Goal: Information Seeking & Learning: Learn about a topic

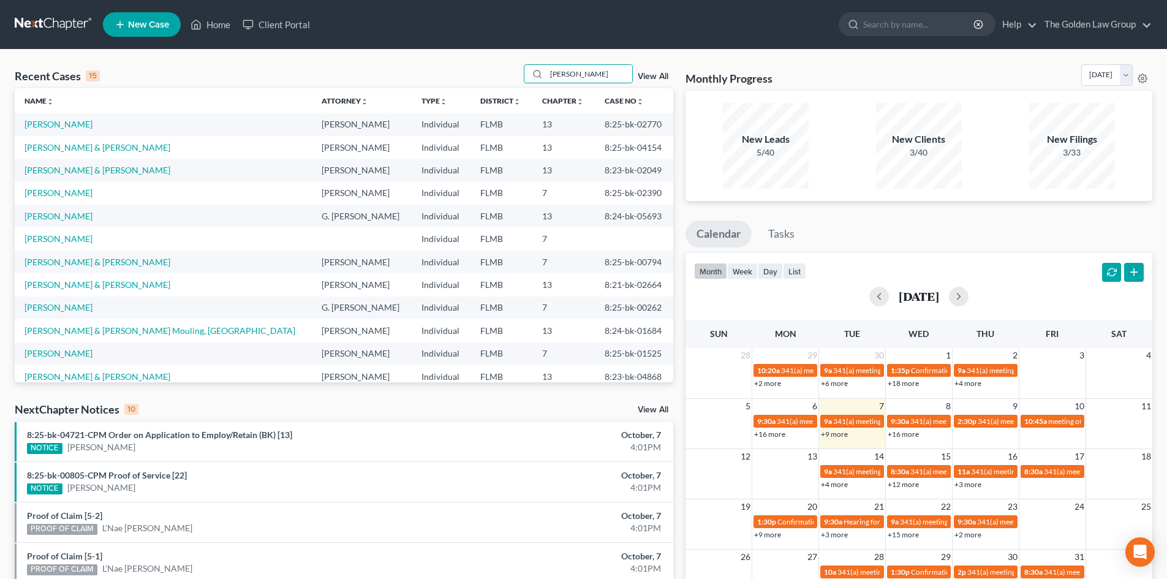
type input "thomas"
click at [86, 258] on link "[PERSON_NAME] & [PERSON_NAME]" at bounding box center [97, 262] width 146 height 10
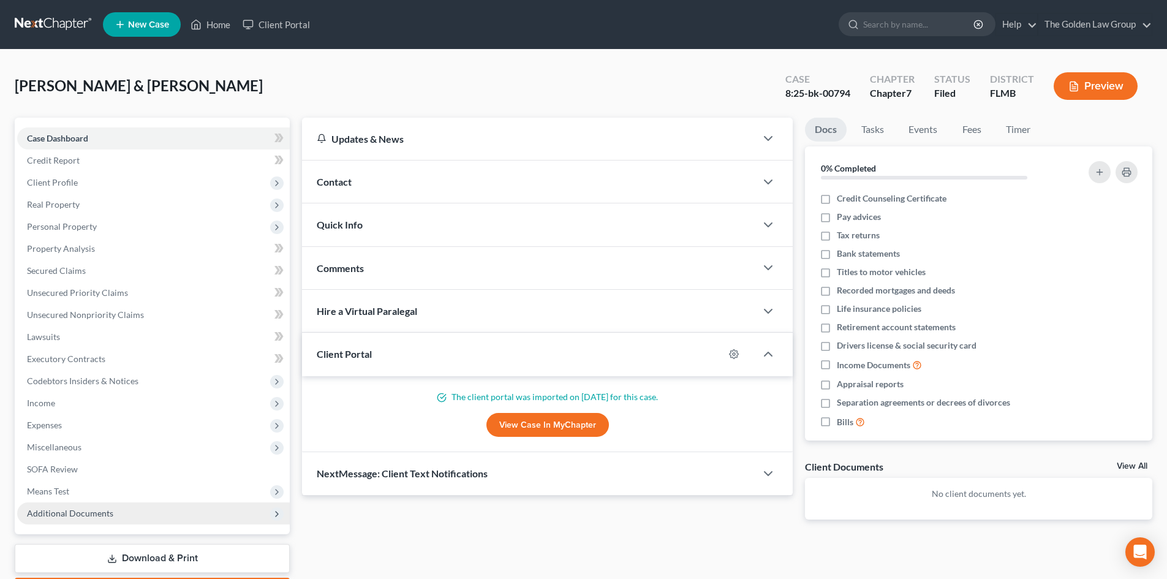
click at [94, 511] on span "Additional Documents" at bounding box center [70, 513] width 86 height 10
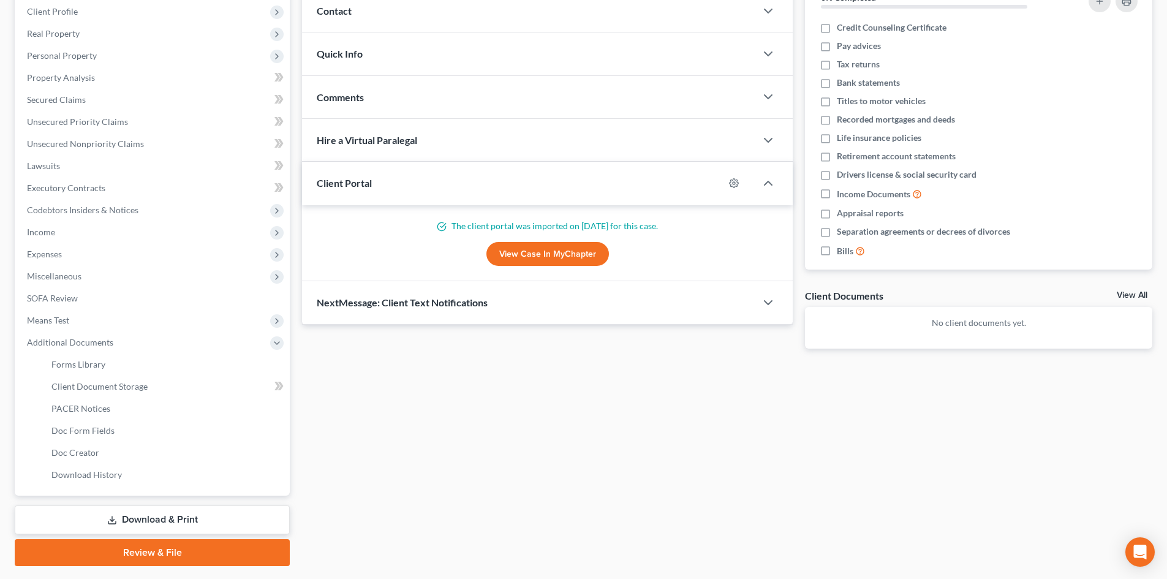
scroll to position [184, 0]
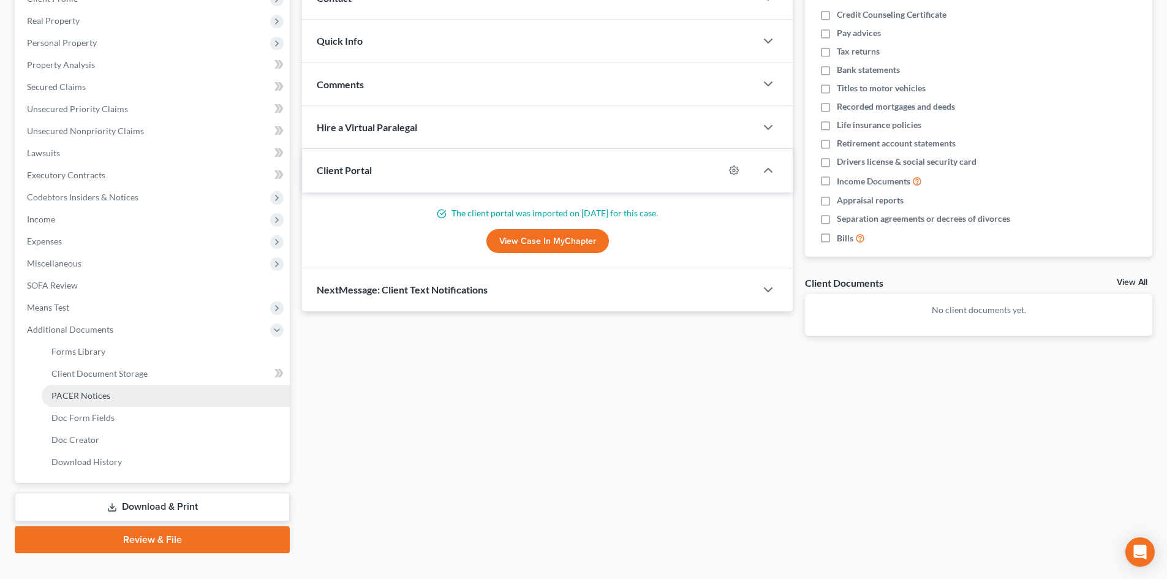
click at [99, 397] on span "PACER Notices" at bounding box center [80, 395] width 59 height 10
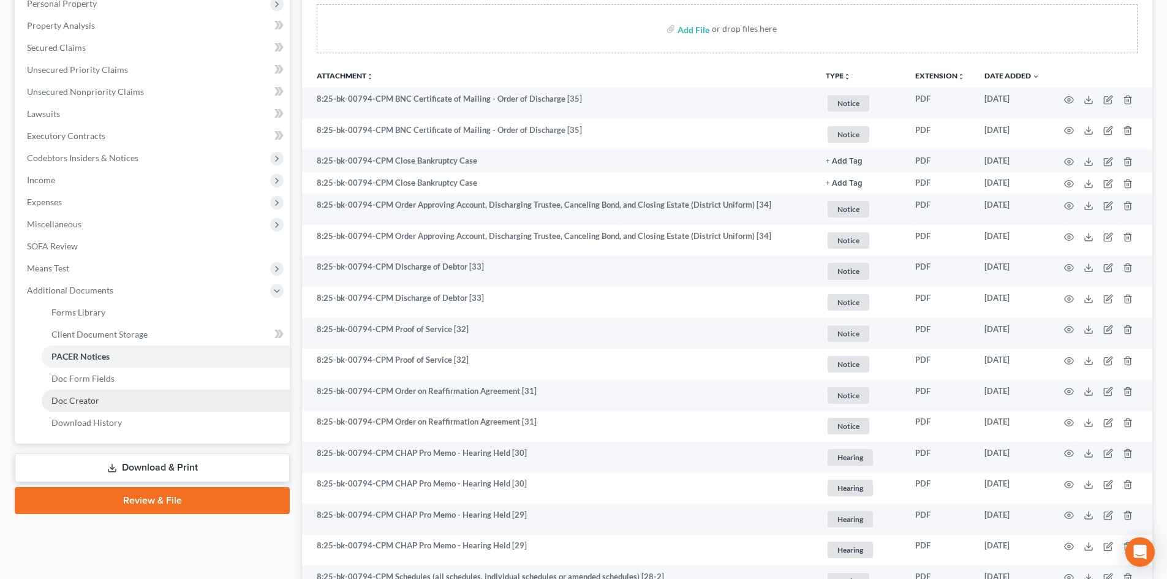
scroll to position [184, 0]
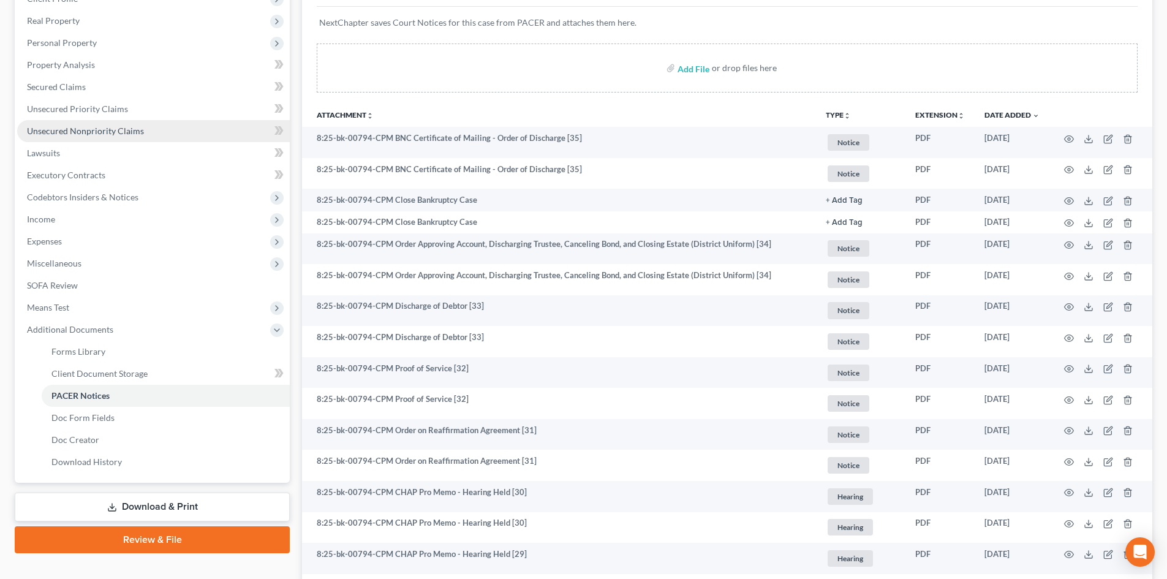
click at [113, 132] on span "Unsecured Nonpriority Claims" at bounding box center [85, 131] width 117 height 10
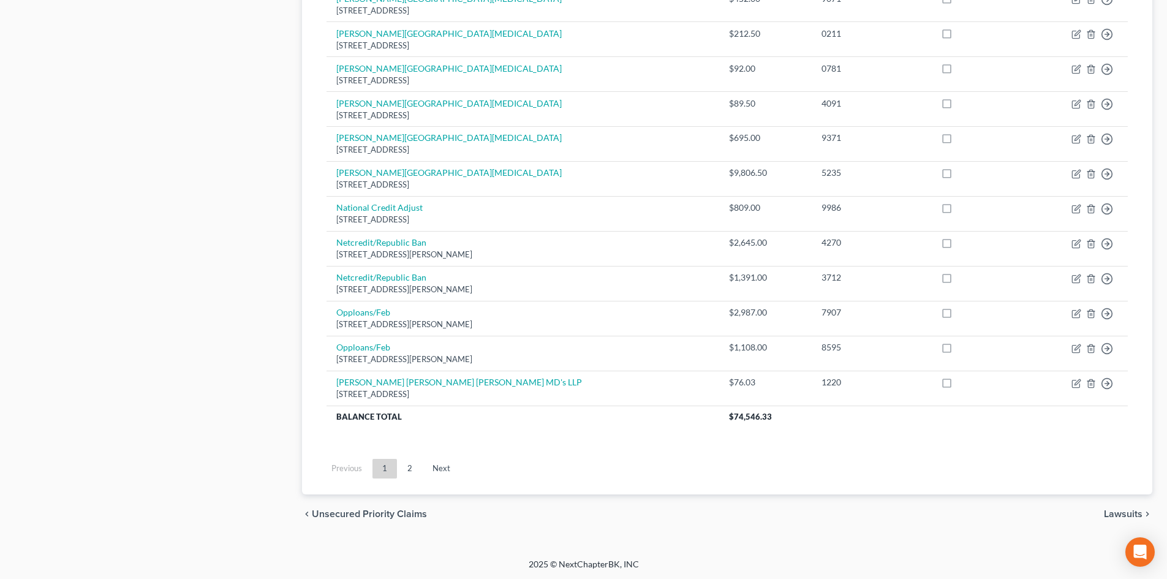
scroll to position [839, 0]
click at [405, 462] on link "2" at bounding box center [409, 467] width 24 height 20
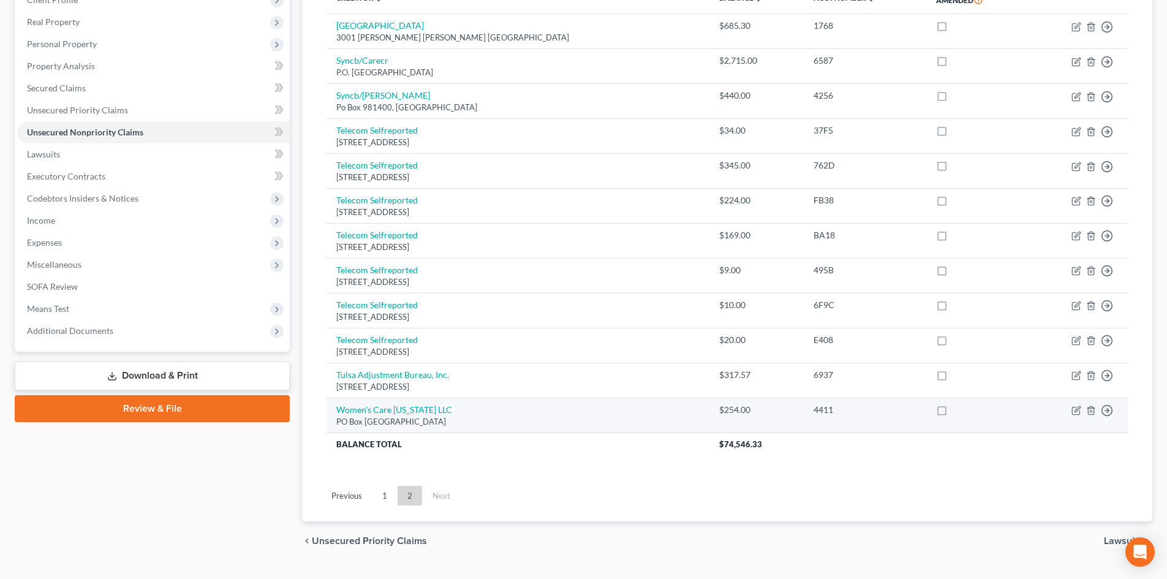
scroll to position [211, 0]
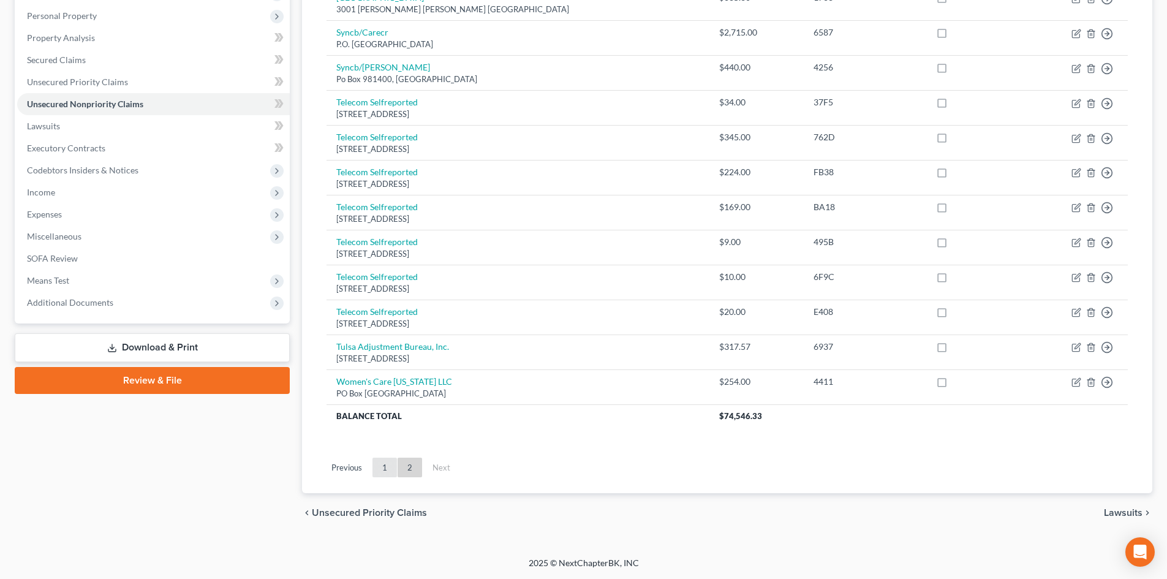
click at [388, 472] on link "1" at bounding box center [384, 467] width 24 height 20
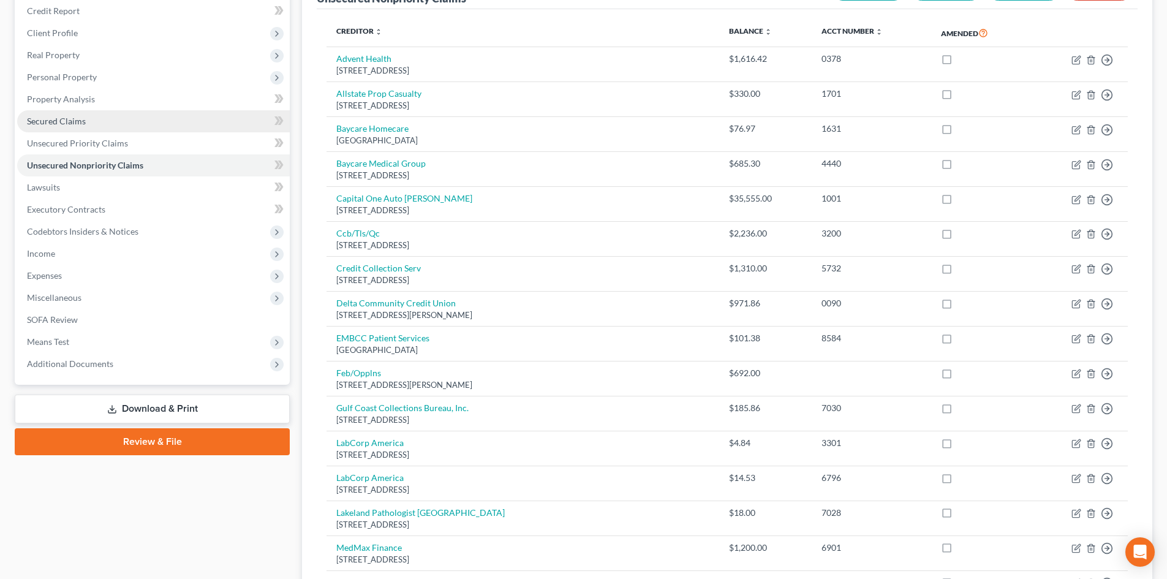
click at [84, 118] on span "Secured Claims" at bounding box center [56, 121] width 59 height 10
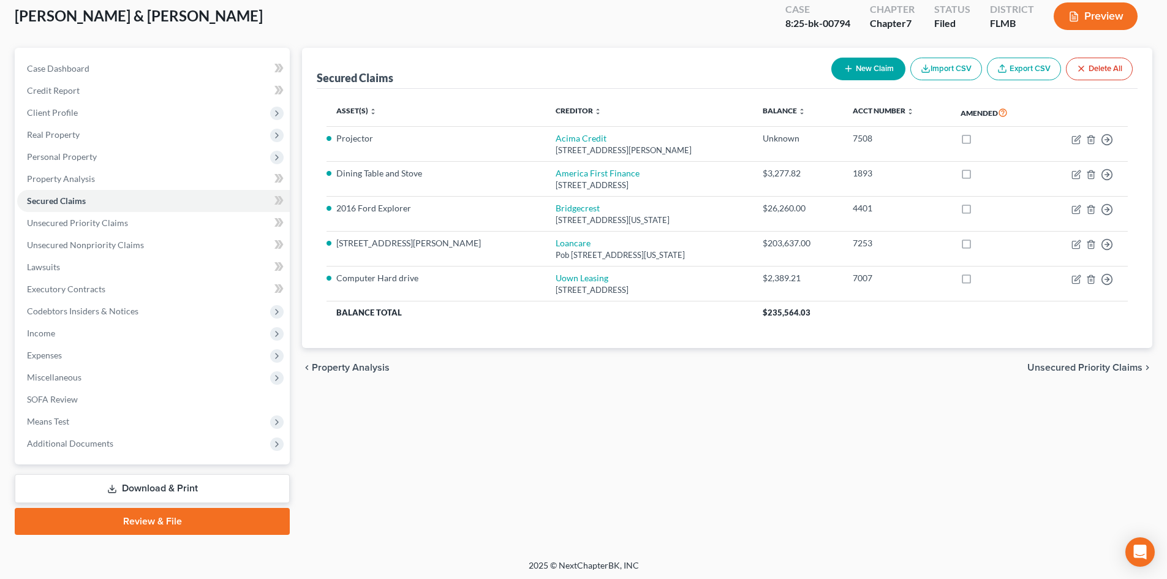
scroll to position [72, 0]
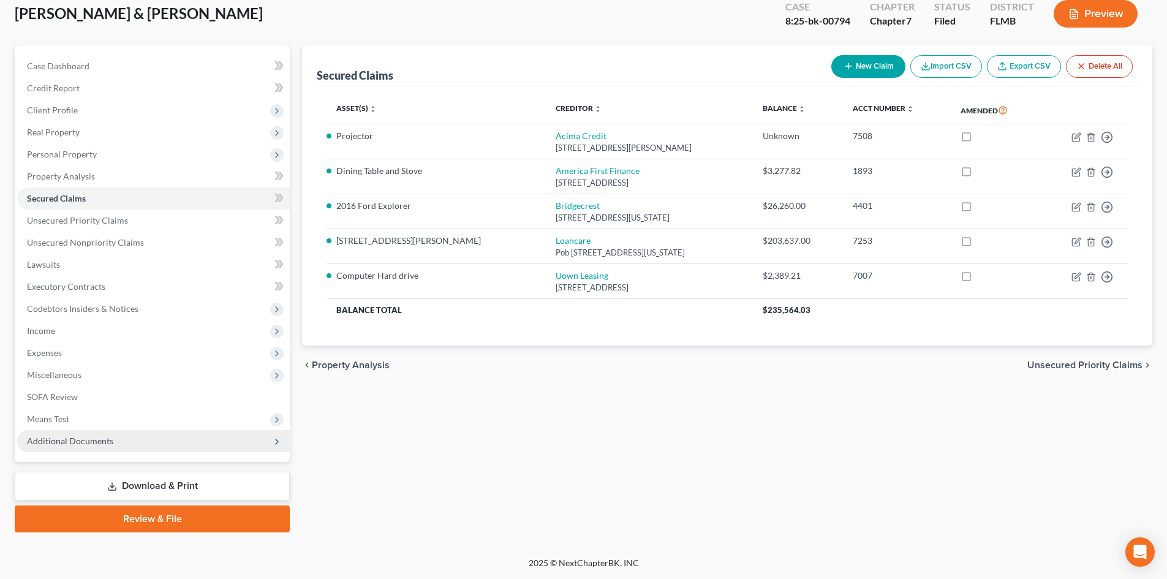
click at [125, 442] on span "Additional Documents" at bounding box center [153, 441] width 272 height 22
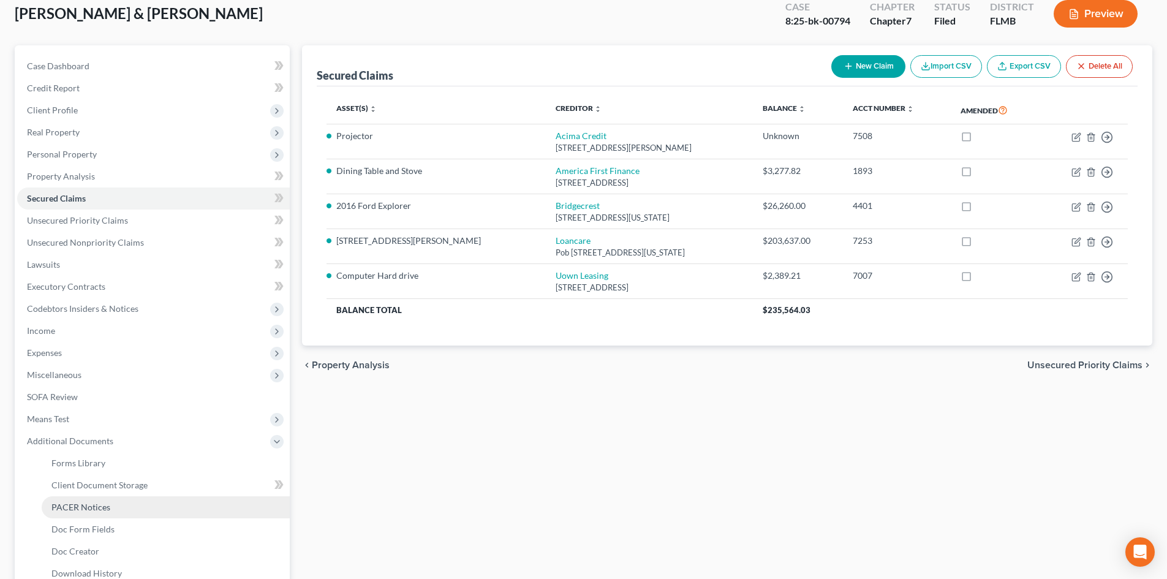
click at [99, 507] on span "PACER Notices" at bounding box center [80, 507] width 59 height 10
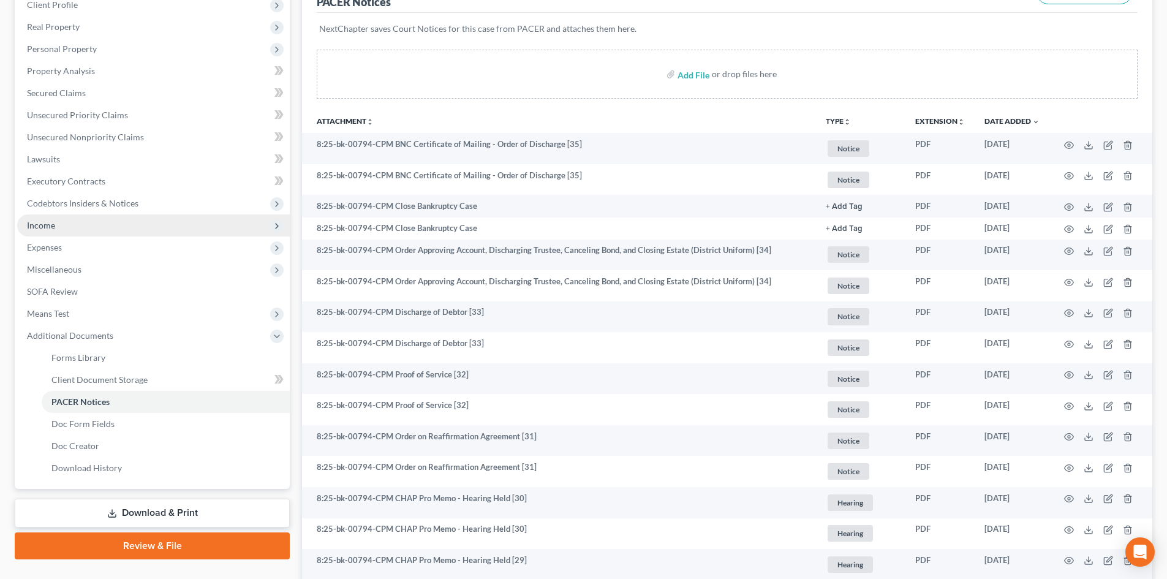
scroll to position [184, 0]
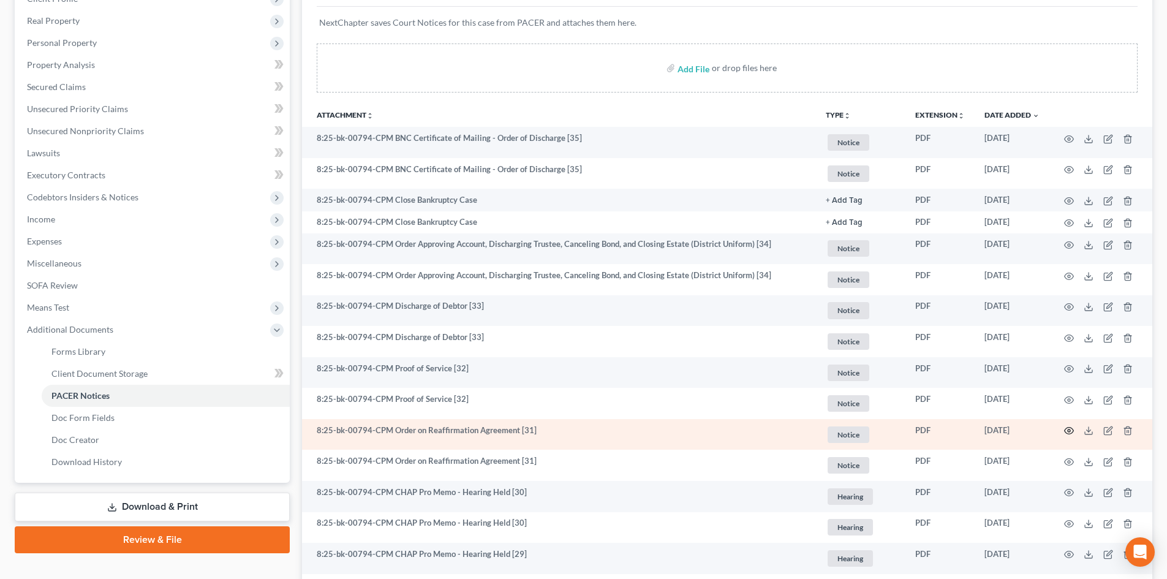
click at [1070, 429] on icon "button" at bounding box center [1069, 431] width 10 height 10
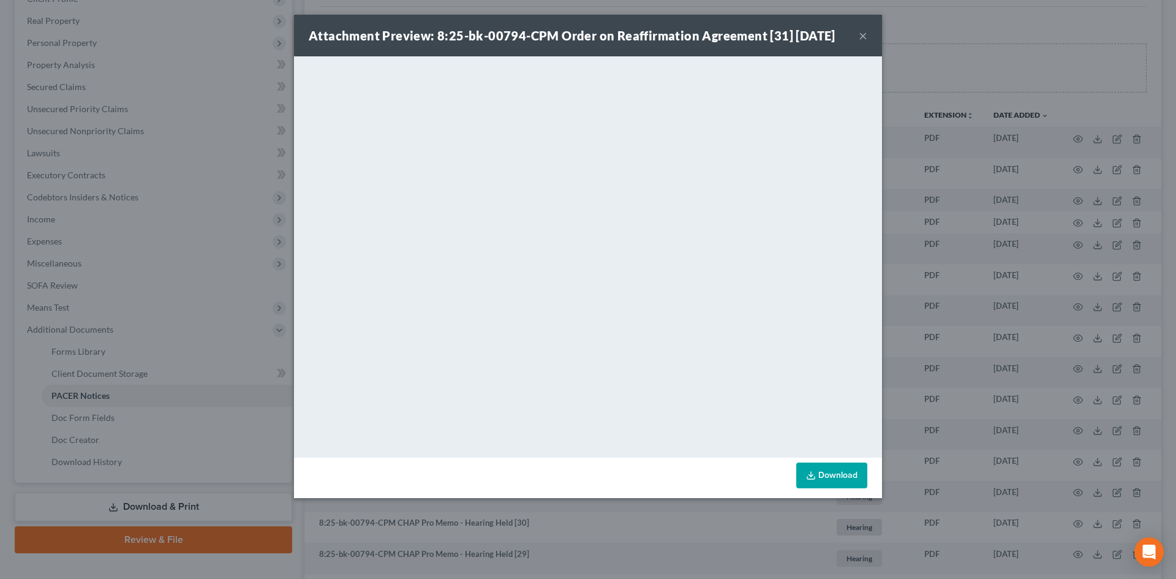
click at [864, 43] on button "×" at bounding box center [863, 35] width 9 height 15
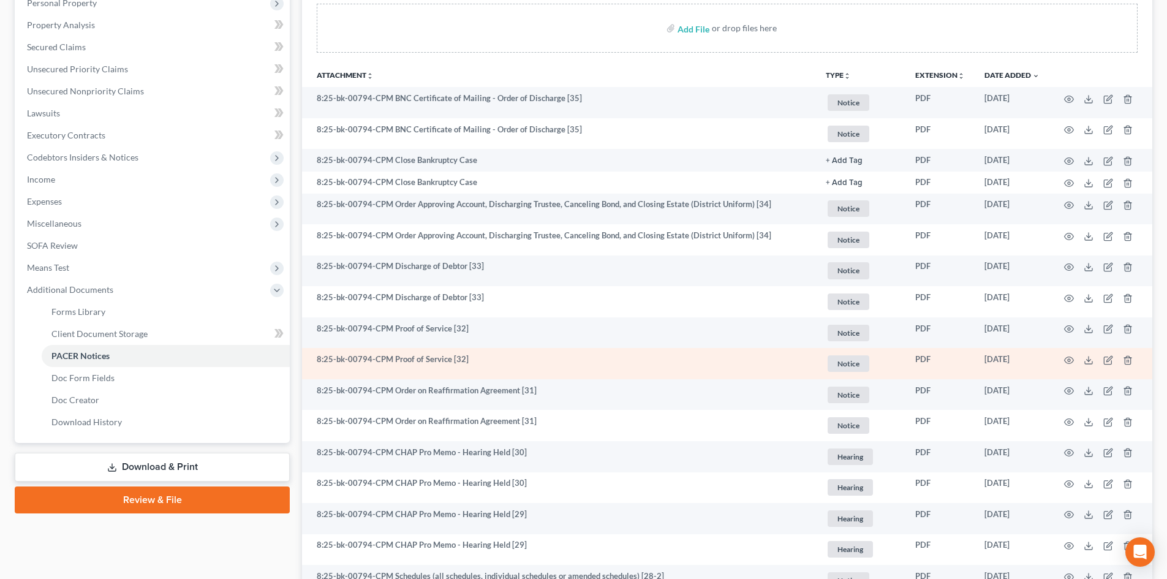
scroll to position [245, 0]
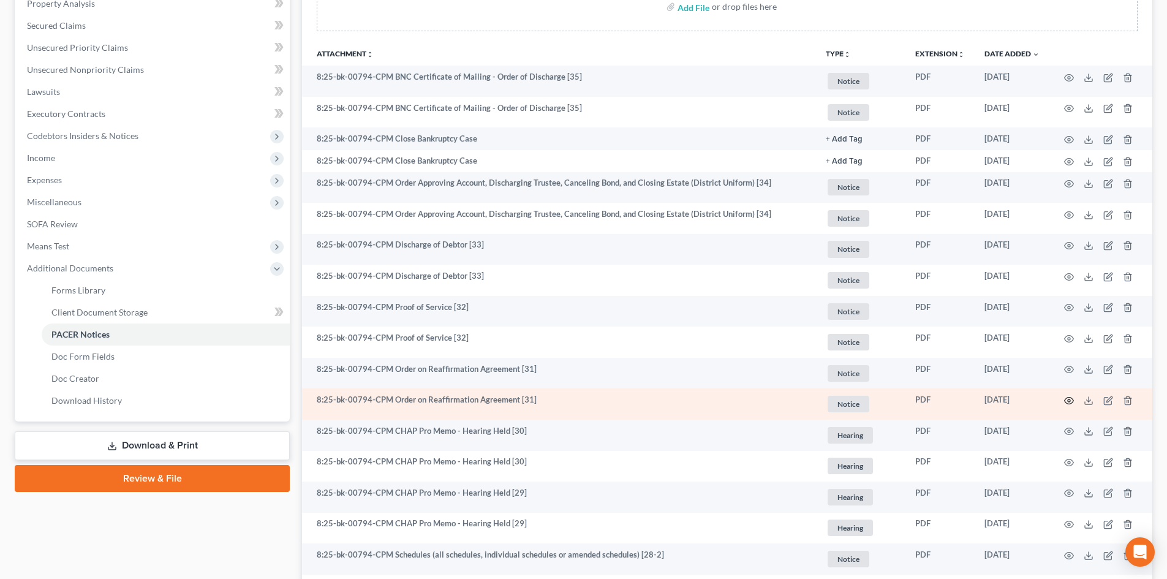
click at [1064, 399] on icon "button" at bounding box center [1069, 401] width 10 height 10
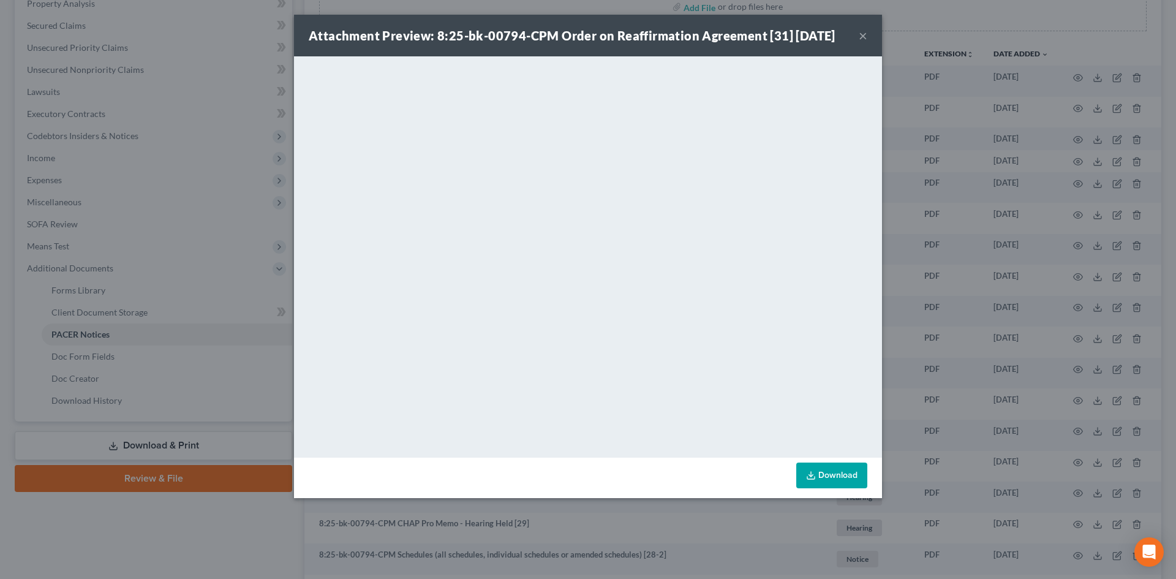
click at [865, 42] on button "×" at bounding box center [863, 35] width 9 height 15
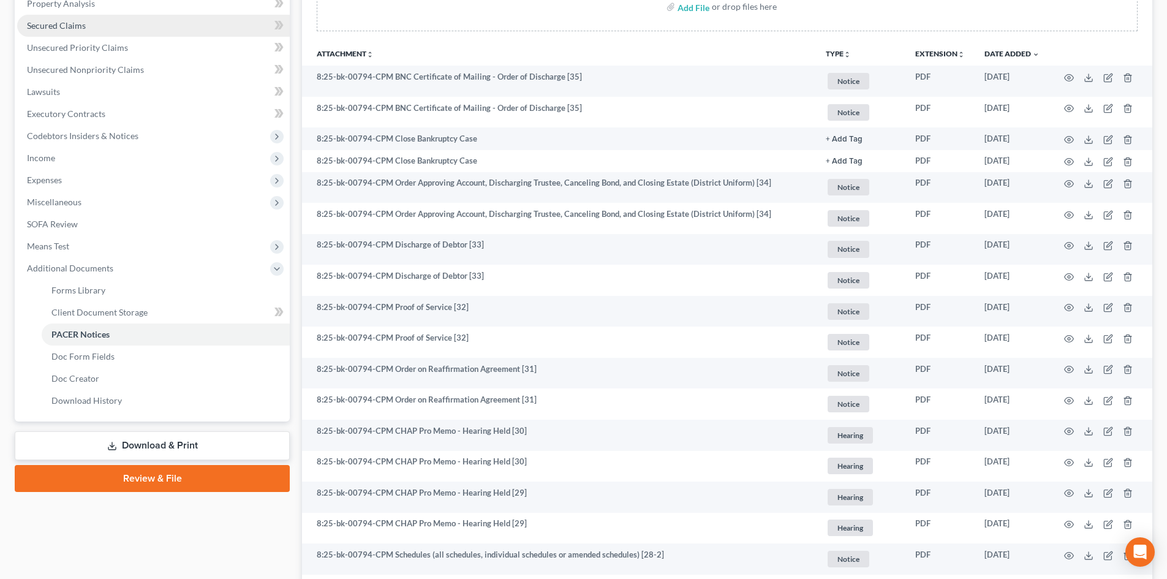
click at [106, 31] on link "Secured Claims" at bounding box center [153, 26] width 272 height 22
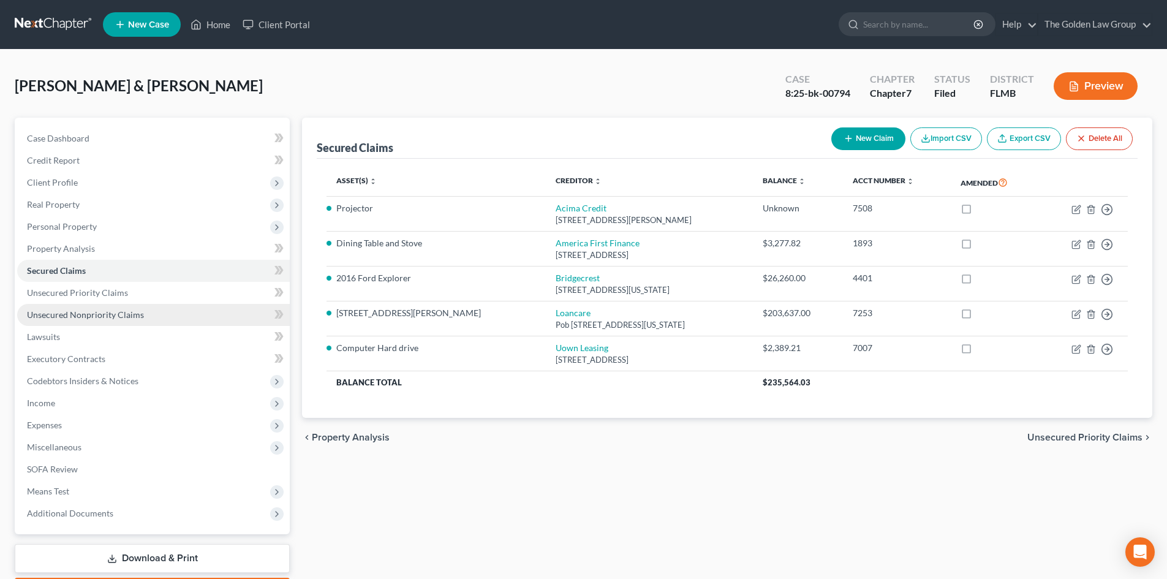
click at [110, 317] on span "Unsecured Nonpriority Claims" at bounding box center [85, 314] width 117 height 10
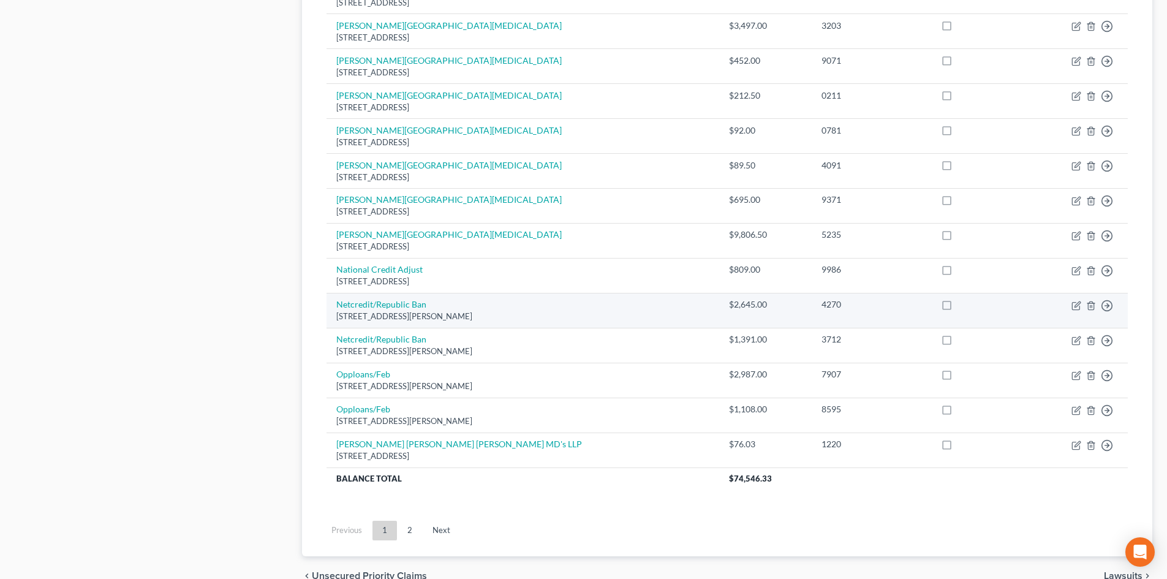
scroll to position [839, 0]
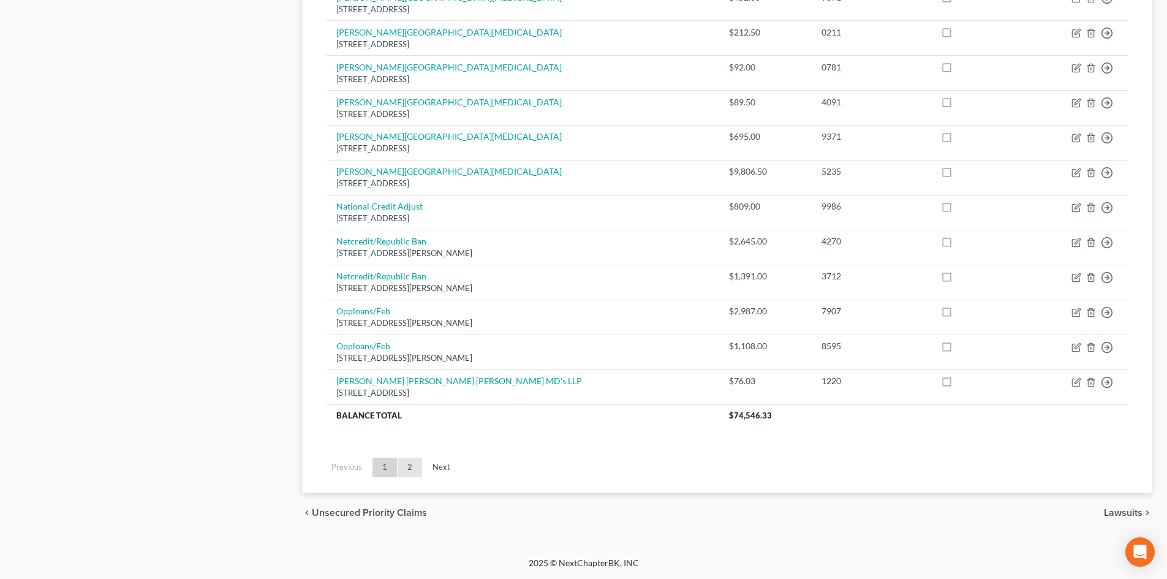
click at [407, 468] on link "2" at bounding box center [409, 467] width 24 height 20
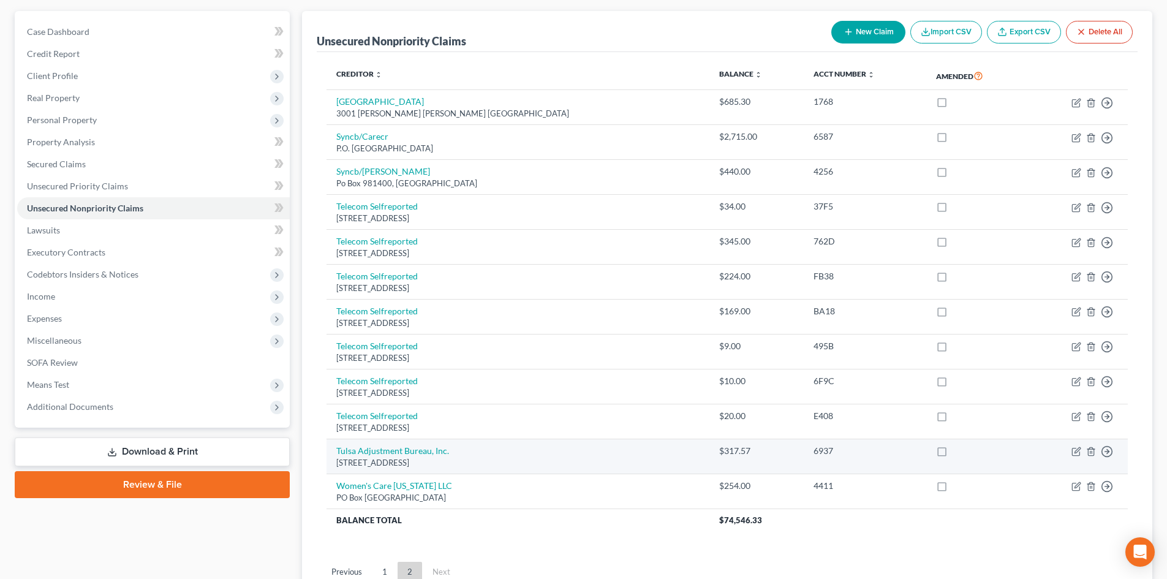
scroll to position [88, 0]
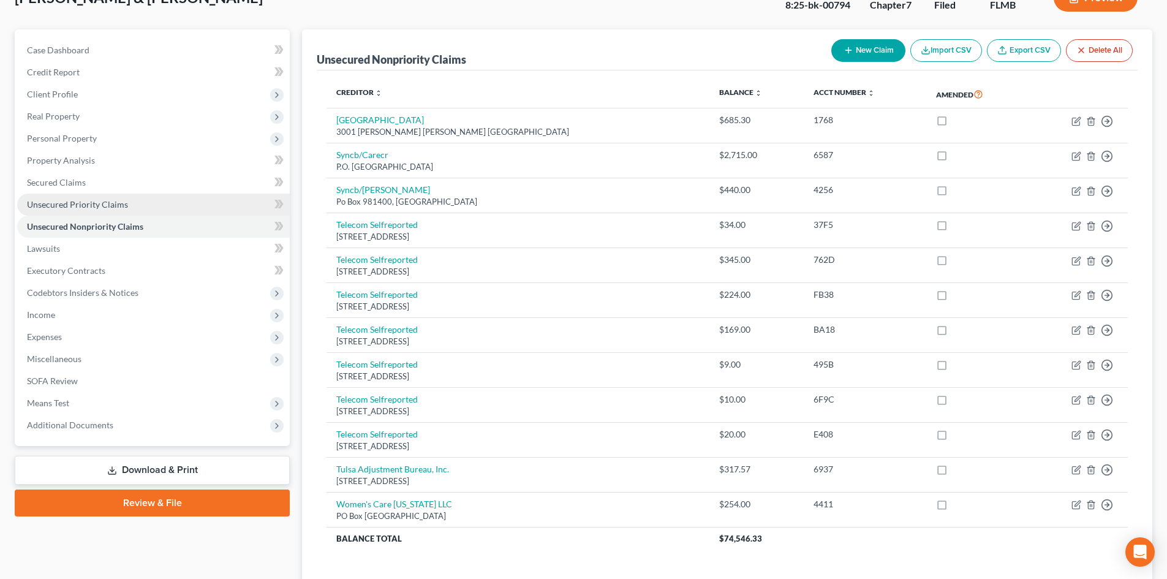
click at [73, 205] on span "Unsecured Priority Claims" at bounding box center [77, 204] width 101 height 10
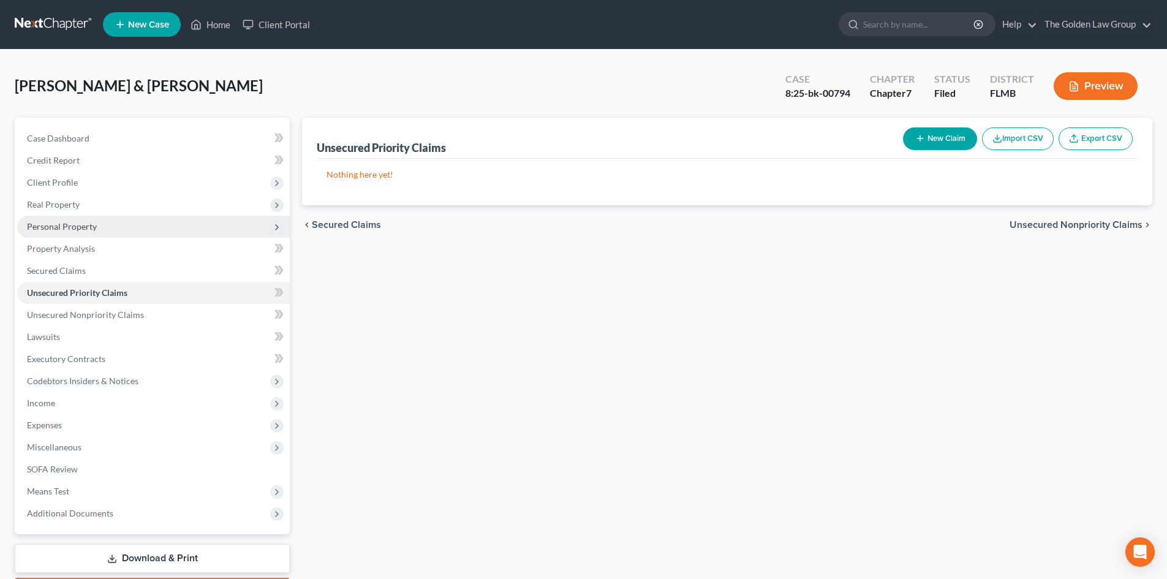
click at [83, 228] on span "Personal Property" at bounding box center [62, 226] width 70 height 10
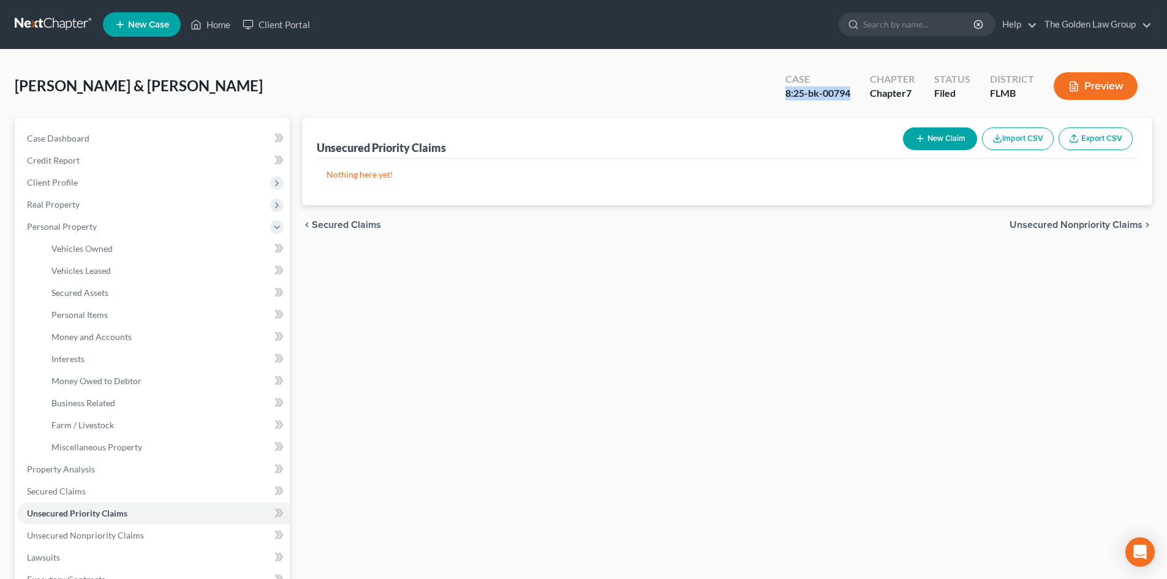
drag, startPoint x: 854, startPoint y: 92, endPoint x: 775, endPoint y: 97, distance: 79.1
click at [775, 97] on div "Case 8:25-bk-00794 Chapter Chapter 7 Status Filed District FLMB Preview" at bounding box center [960, 85] width 381 height 43
click at [708, 88] on div "Thomas, James & Tracy Upgraded Case 8:25-bk-00794 Chapter Chapter 7 Status File…" at bounding box center [583, 90] width 1137 height 53
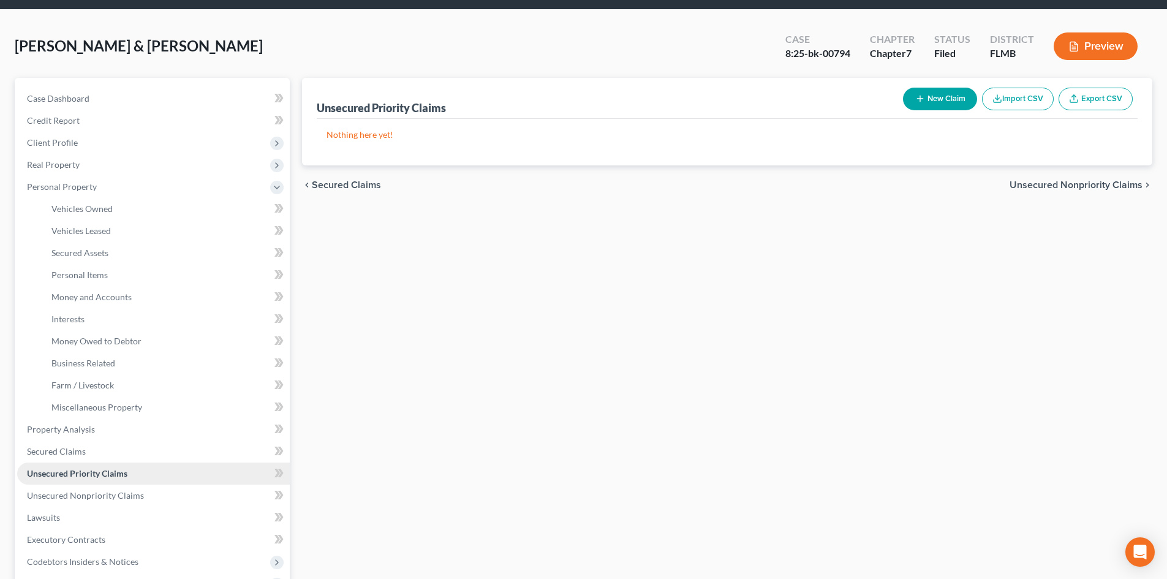
scroll to position [61, 0]
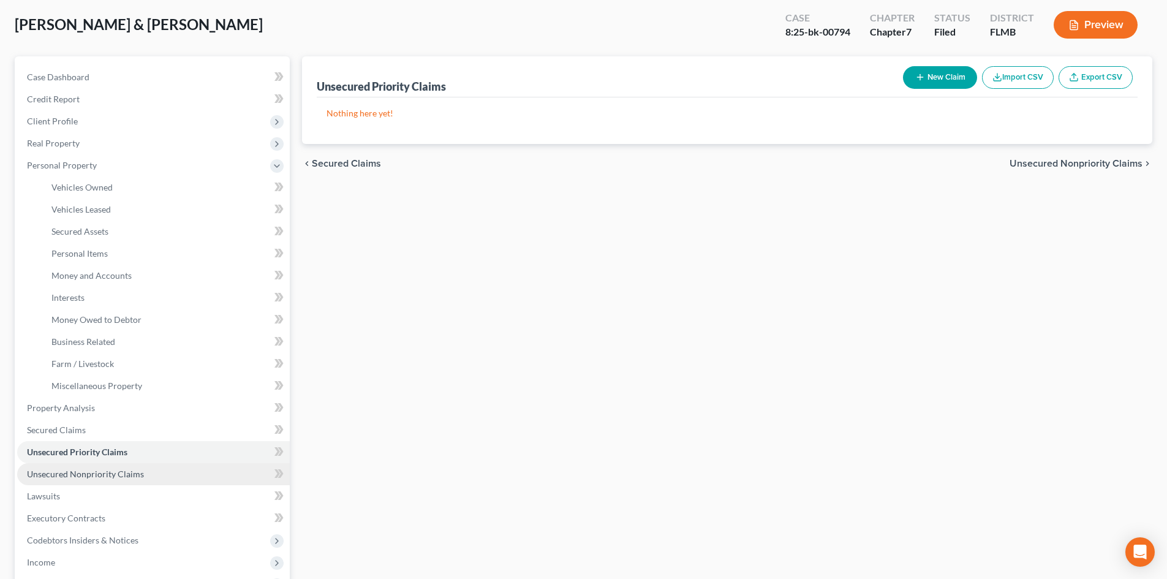
drag, startPoint x: 86, startPoint y: 472, endPoint x: 98, endPoint y: 468, distance: 12.6
click at [86, 472] on span "Unsecured Nonpriority Claims" at bounding box center [85, 473] width 117 height 10
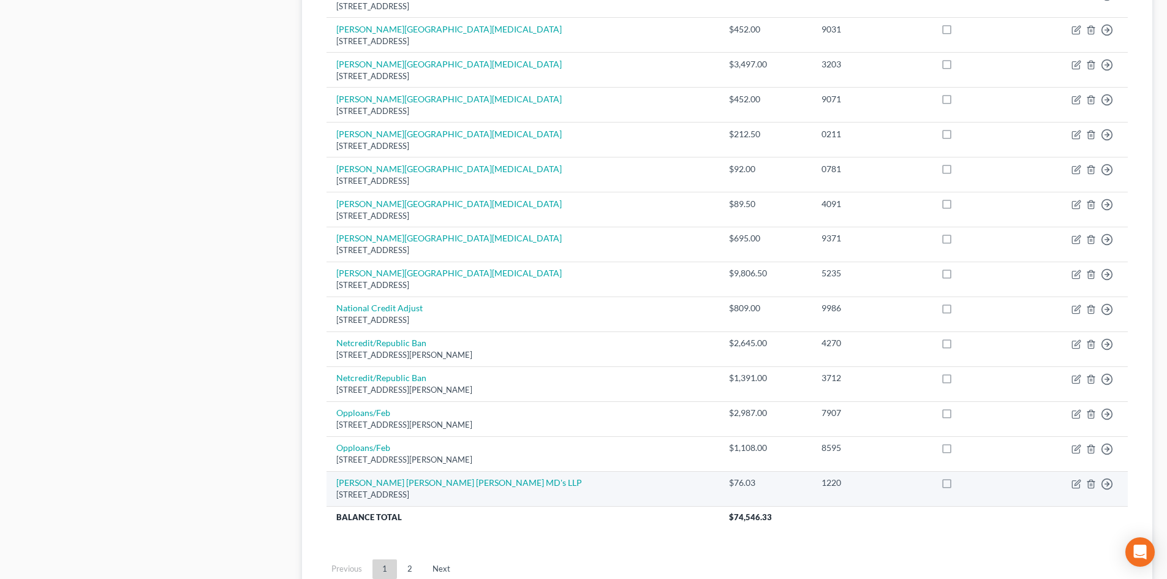
scroll to position [839, 0]
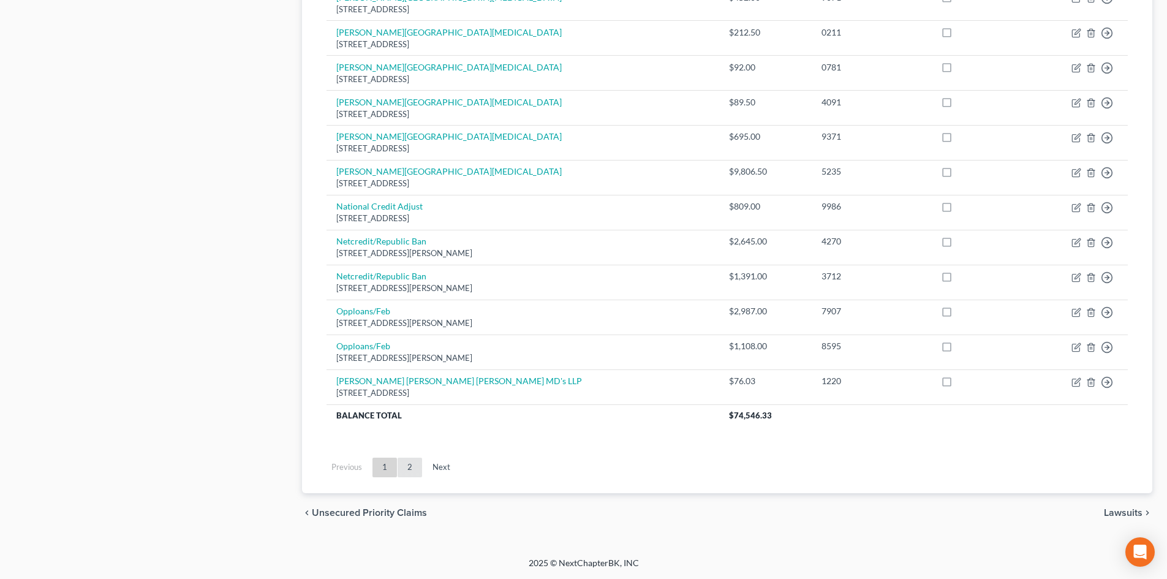
click at [408, 464] on link "2" at bounding box center [409, 467] width 24 height 20
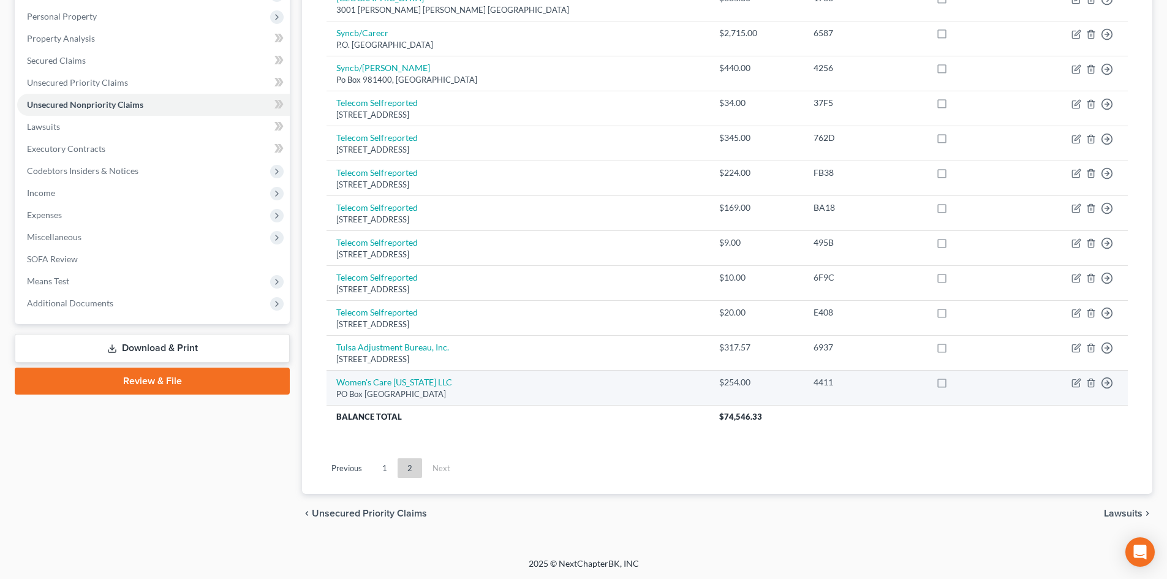
scroll to position [211, 0]
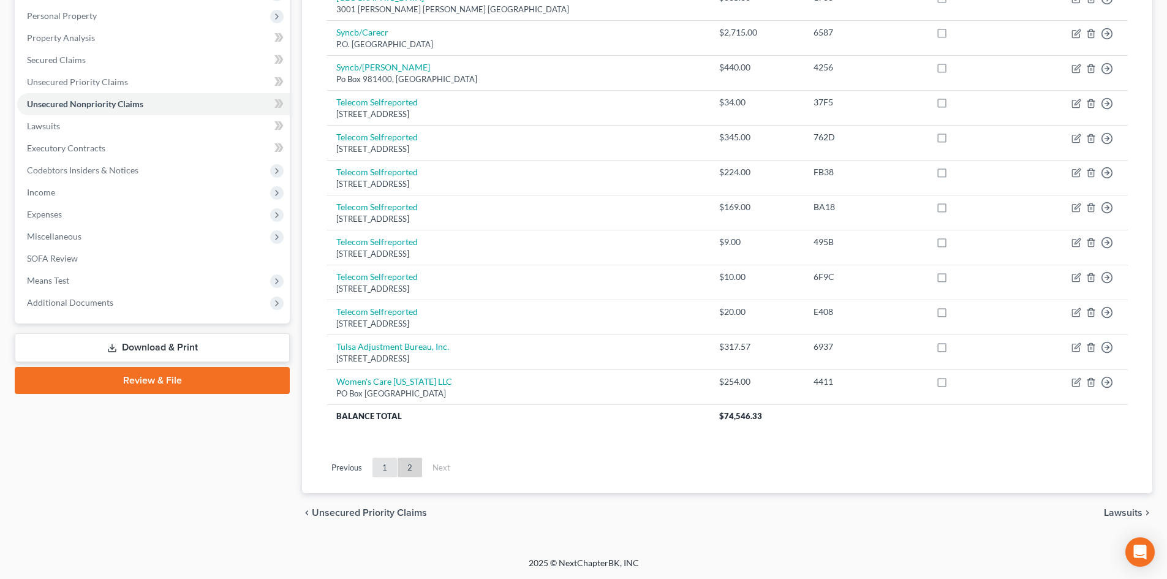
click at [384, 470] on link "1" at bounding box center [384, 467] width 24 height 20
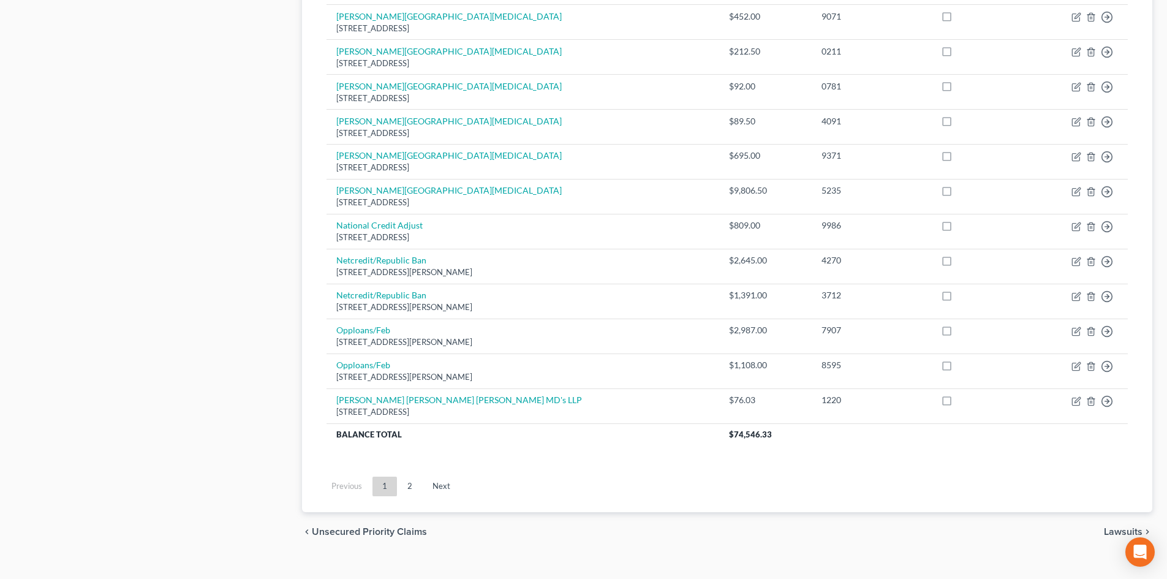
scroll to position [839, 0]
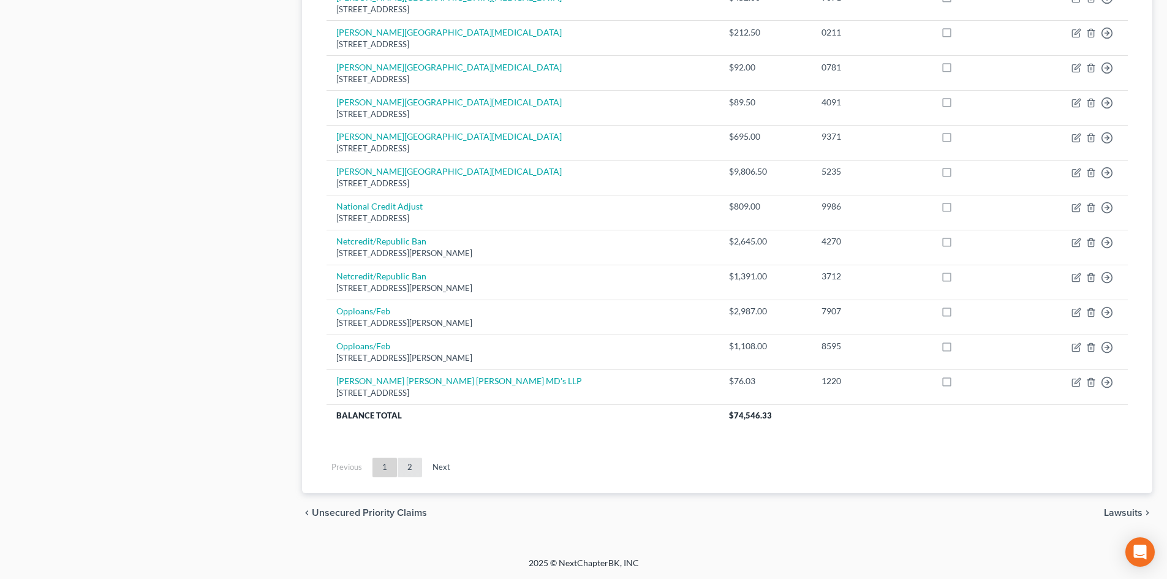
click at [407, 468] on link "2" at bounding box center [409, 467] width 24 height 20
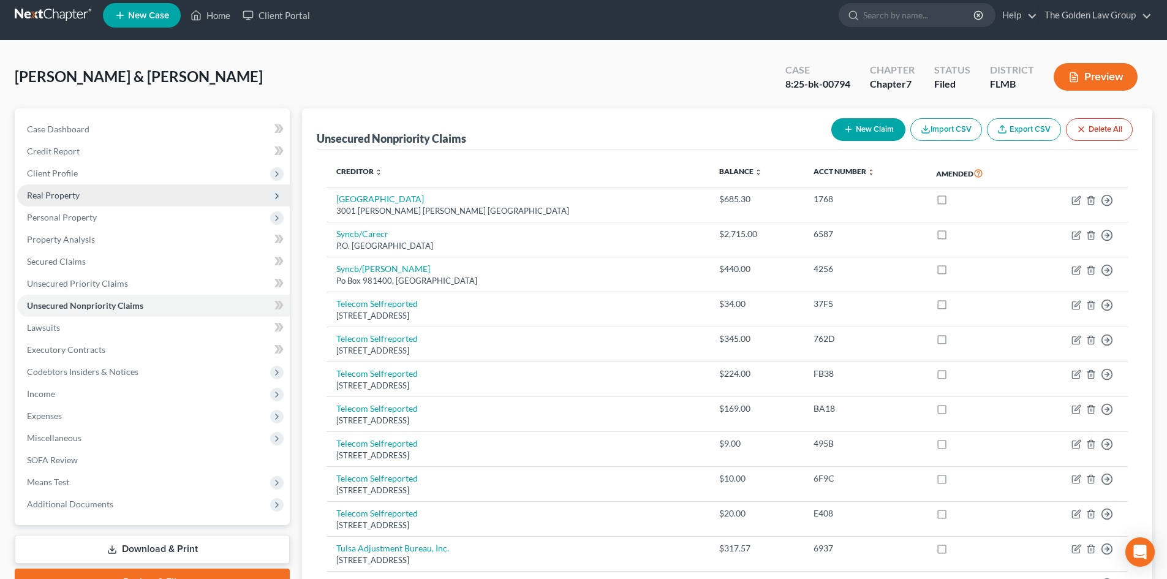
scroll to position [0, 0]
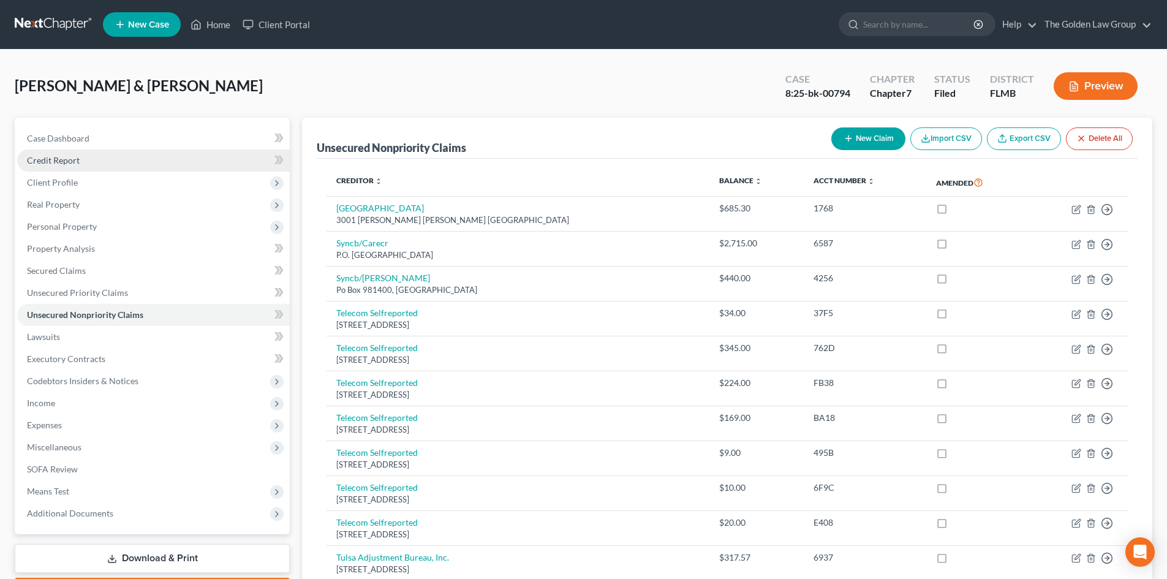
click at [86, 162] on link "Credit Report" at bounding box center [153, 160] width 272 height 22
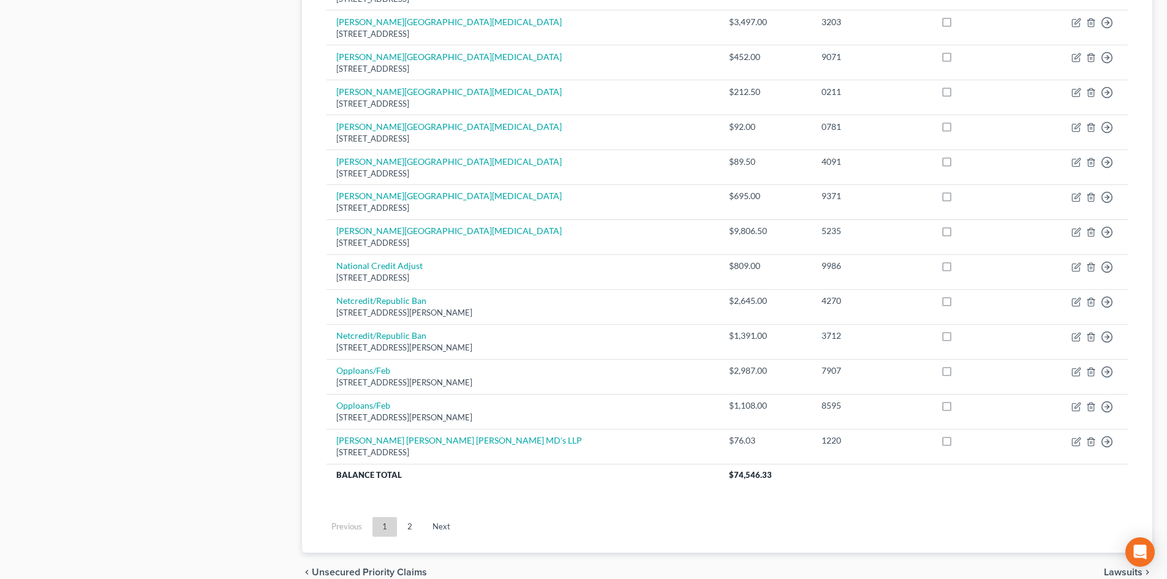
scroll to position [796, 0]
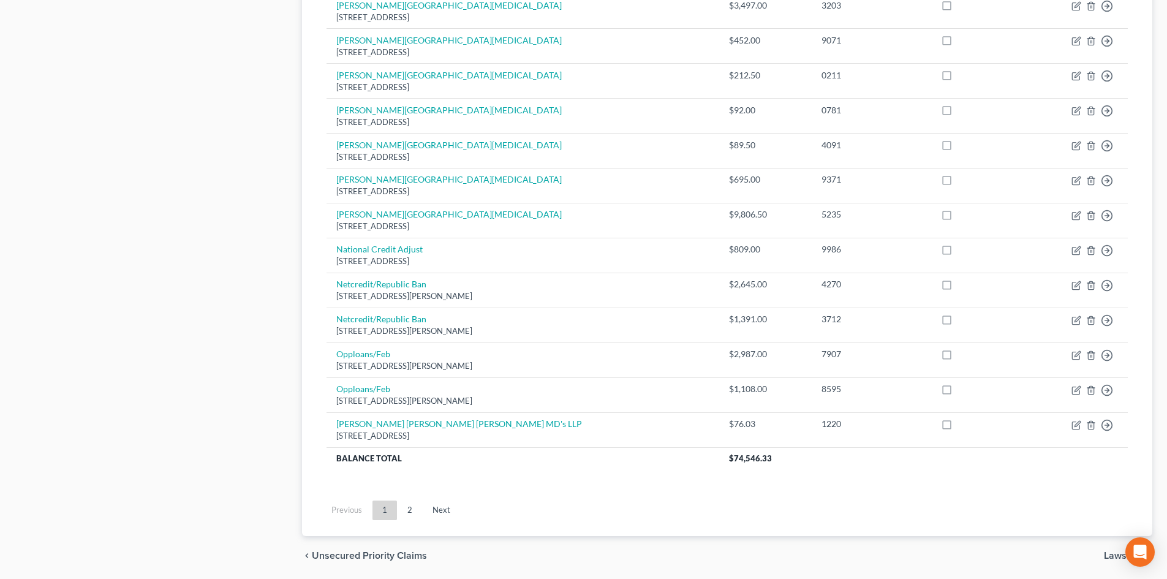
click at [402, 511] on link "2" at bounding box center [409, 510] width 24 height 20
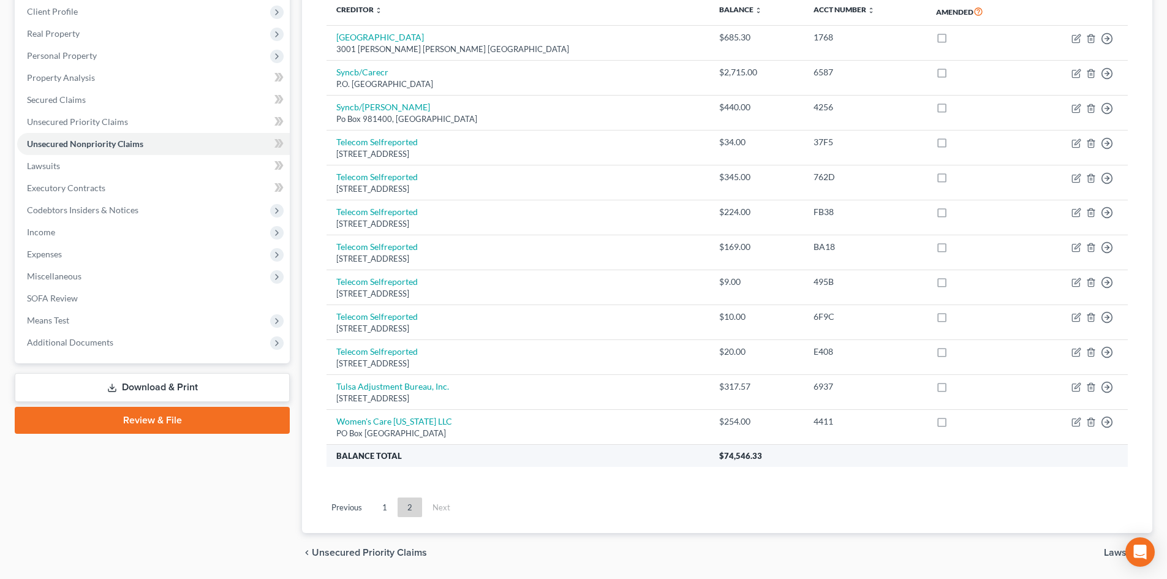
scroll to position [149, 0]
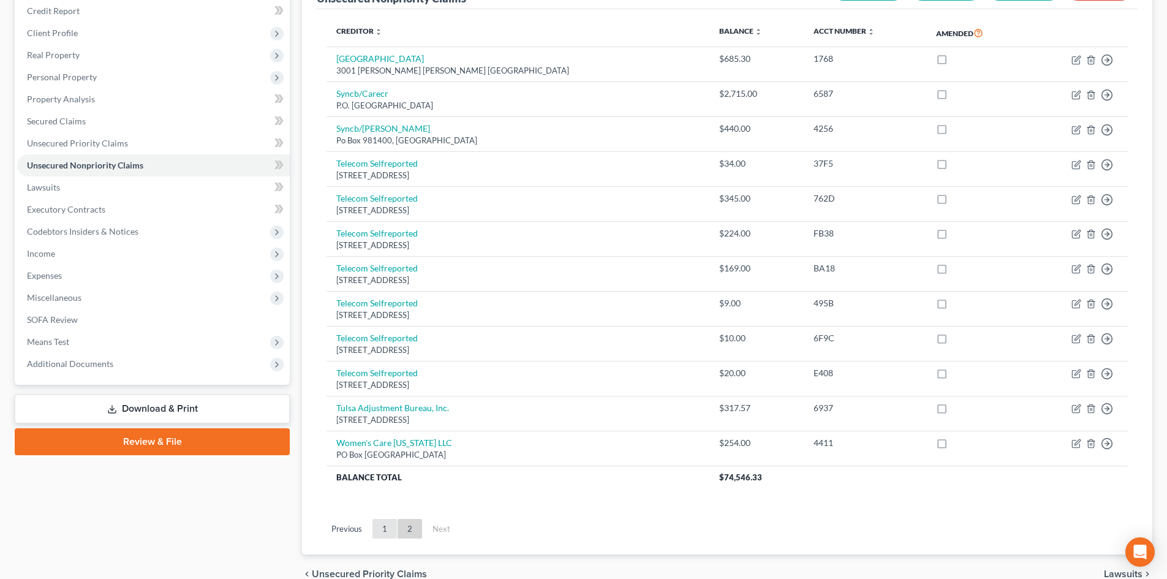
click at [388, 524] on link "1" at bounding box center [384, 529] width 24 height 20
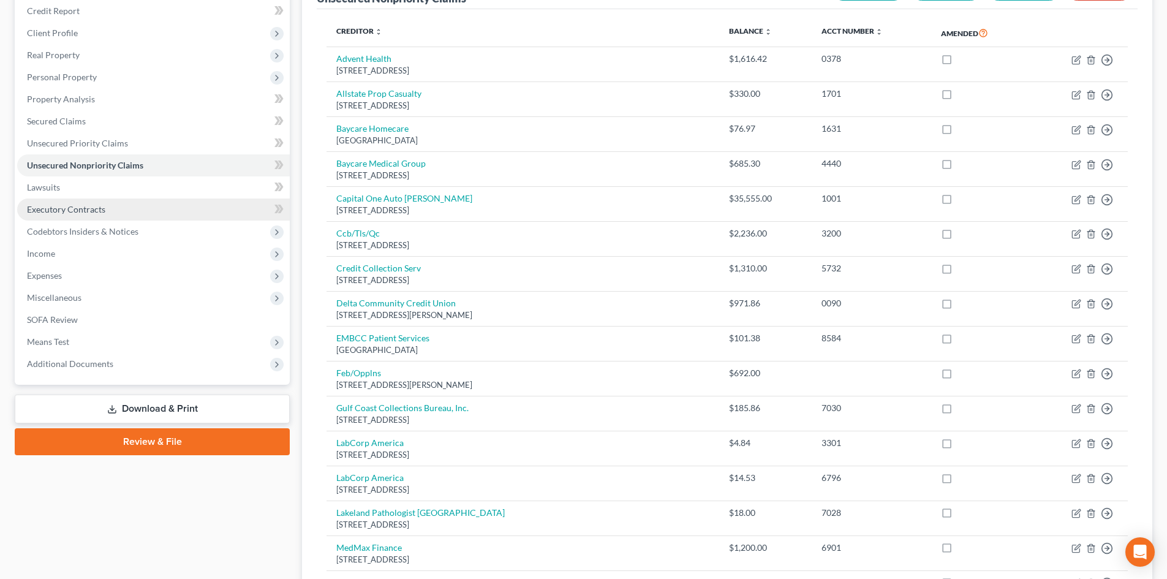
click at [93, 212] on span "Executory Contracts" at bounding box center [66, 209] width 78 height 10
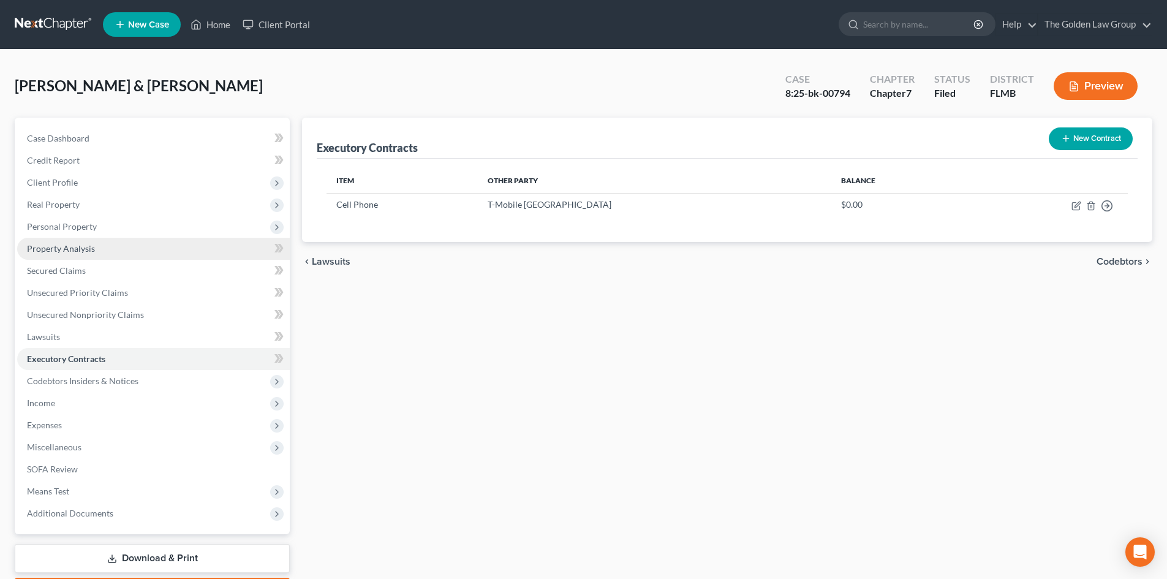
click at [96, 245] on link "Property Analysis" at bounding box center [153, 249] width 272 height 22
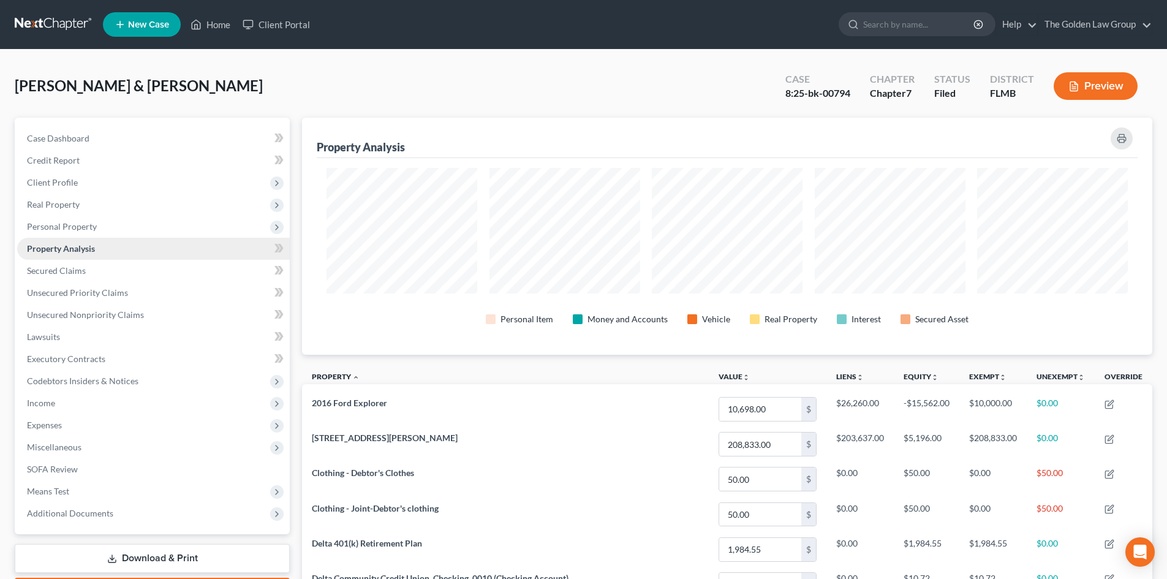
scroll to position [237, 850]
click at [92, 311] on span "Unsecured Nonpriority Claims" at bounding box center [85, 314] width 117 height 10
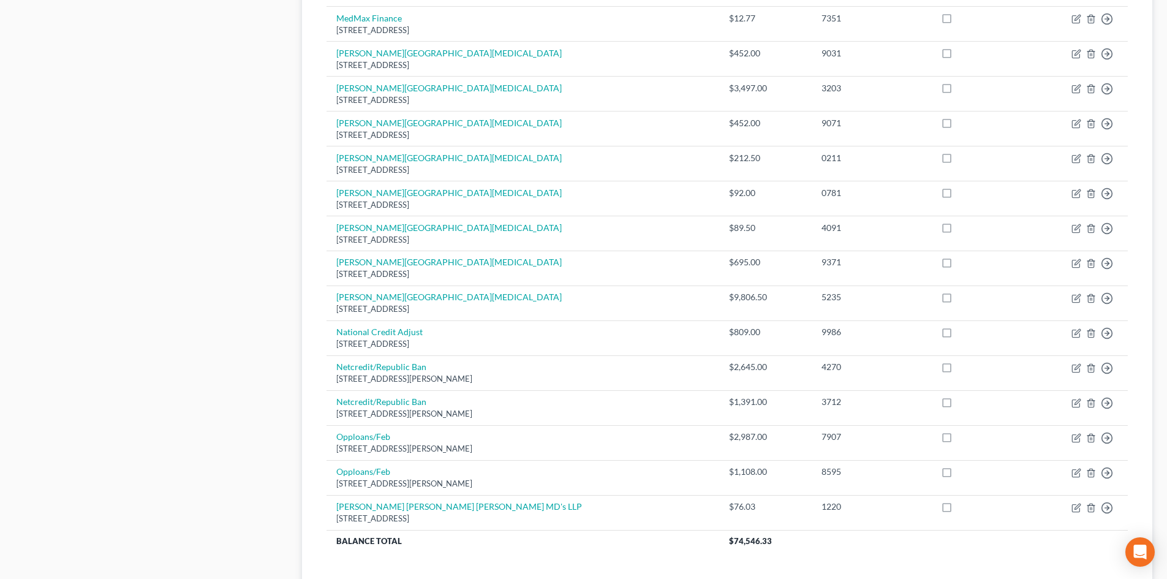
scroll to position [735, 0]
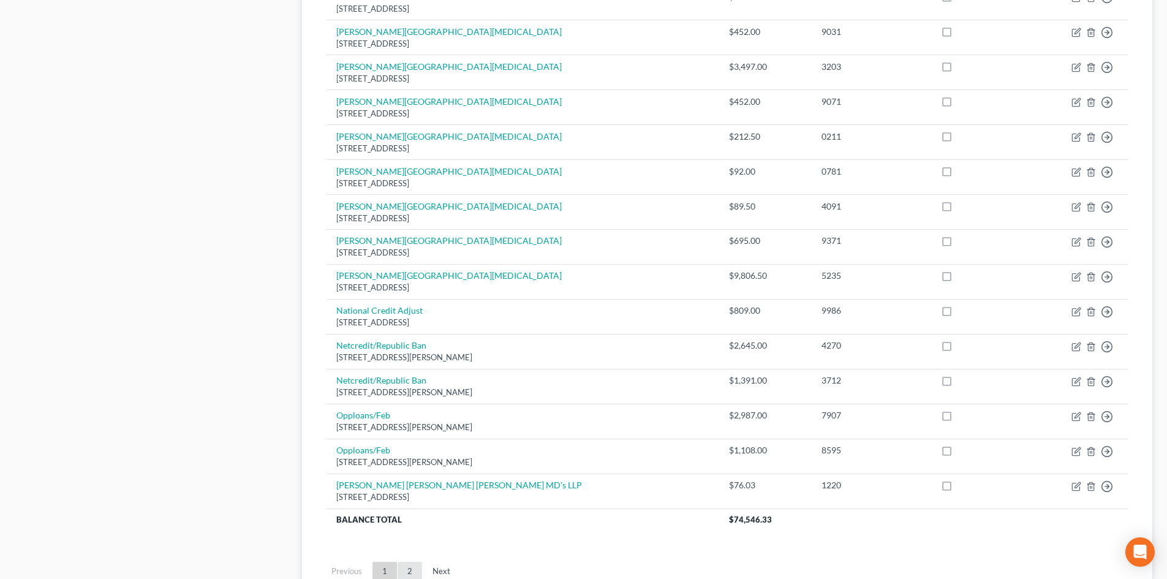
click at [415, 572] on link "2" at bounding box center [409, 572] width 24 height 20
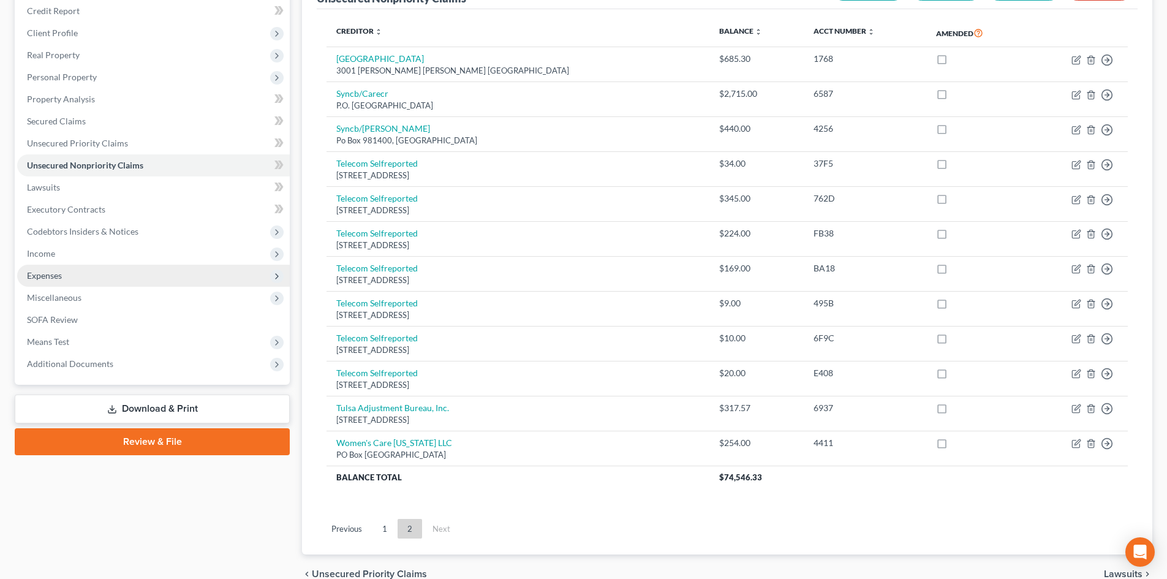
scroll to position [88, 0]
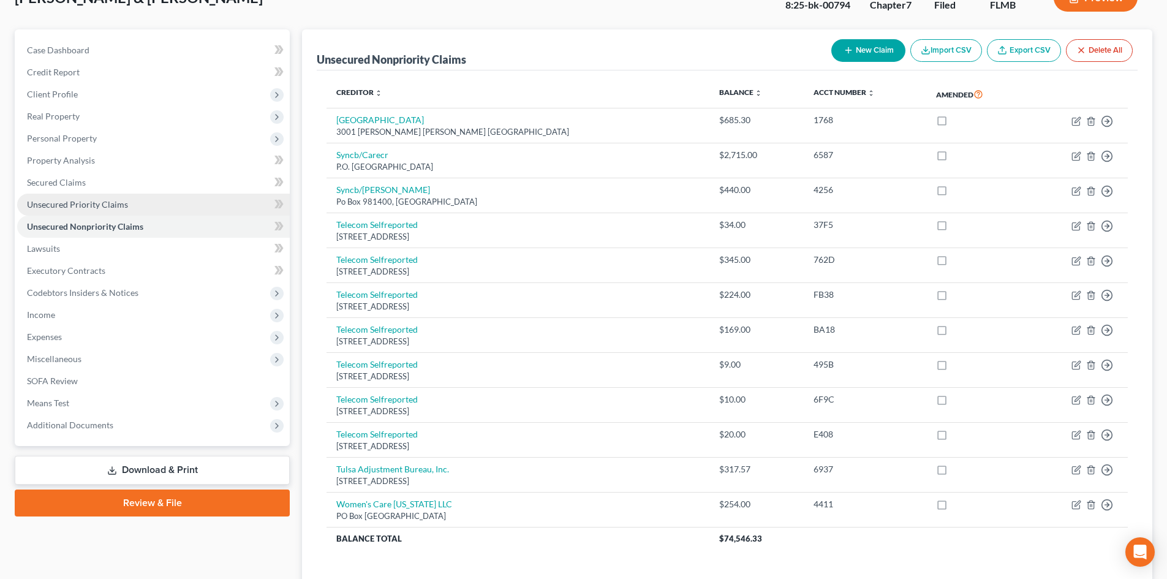
click at [92, 201] on span "Unsecured Priority Claims" at bounding box center [77, 204] width 101 height 10
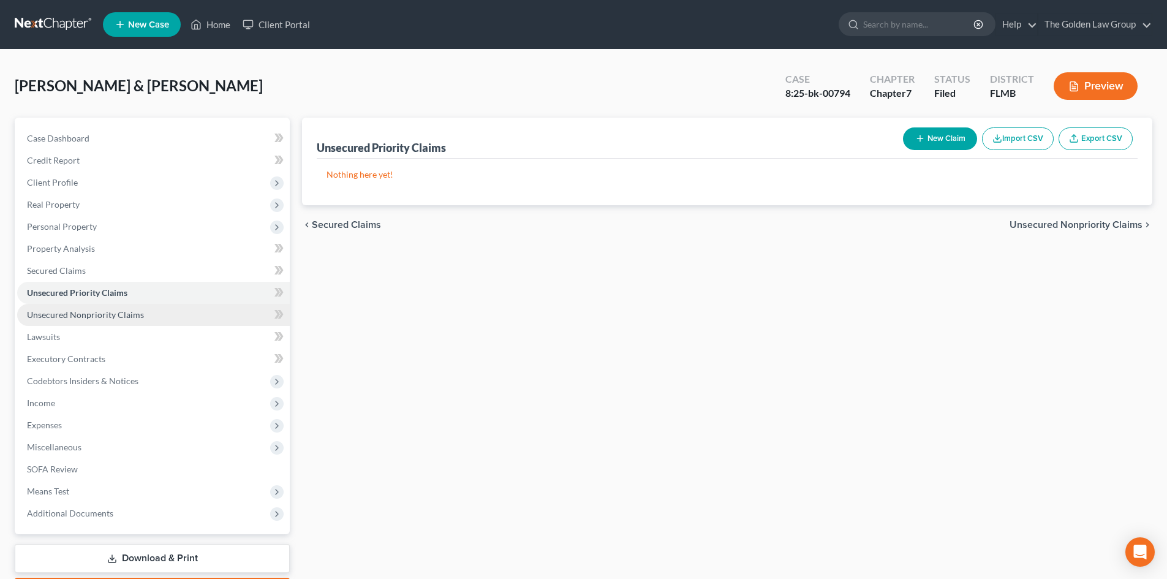
click at [72, 312] on span "Unsecured Nonpriority Claims" at bounding box center [85, 314] width 117 height 10
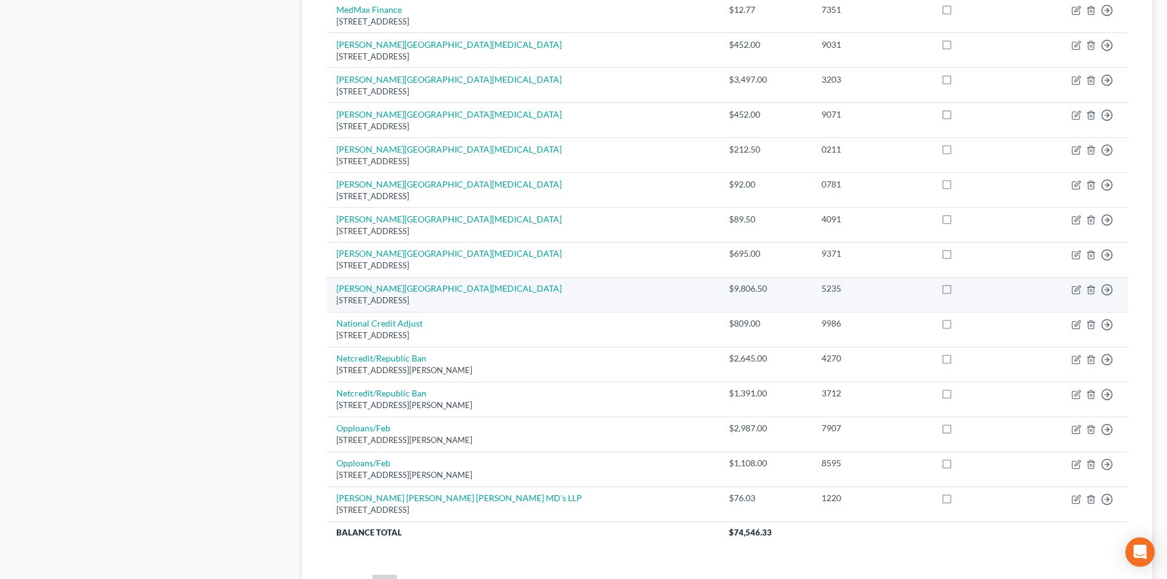
scroll to position [839, 0]
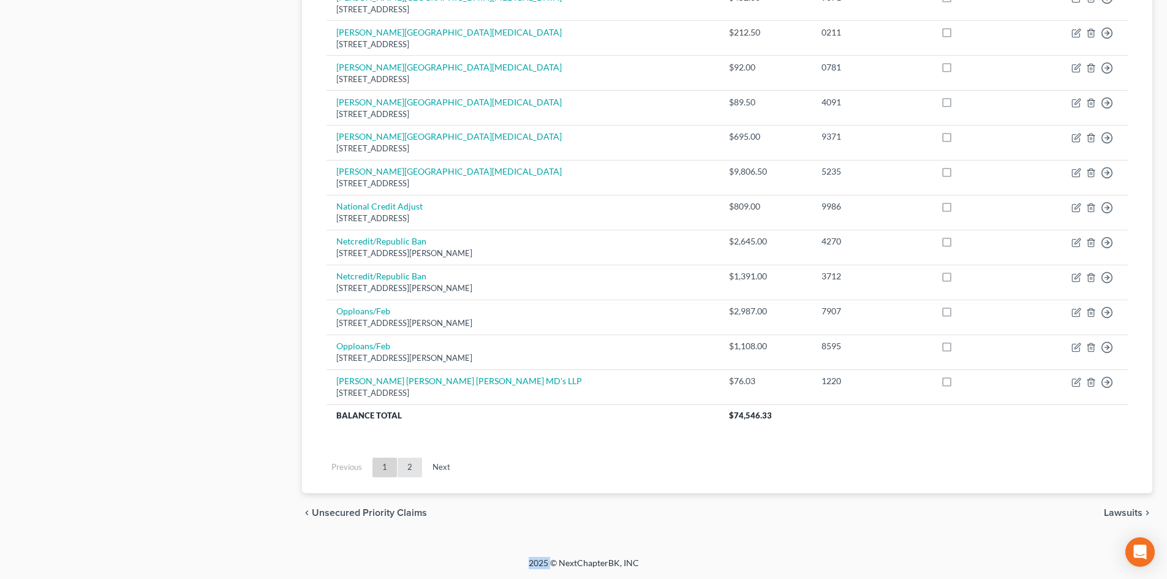
click at [402, 467] on link "2" at bounding box center [409, 467] width 24 height 20
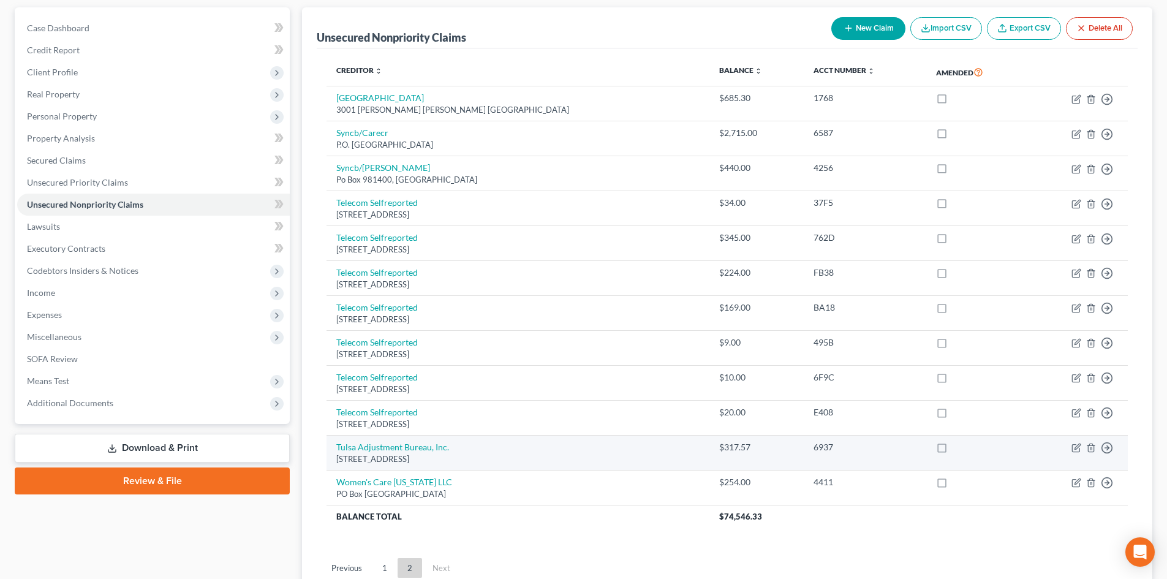
scroll to position [88, 0]
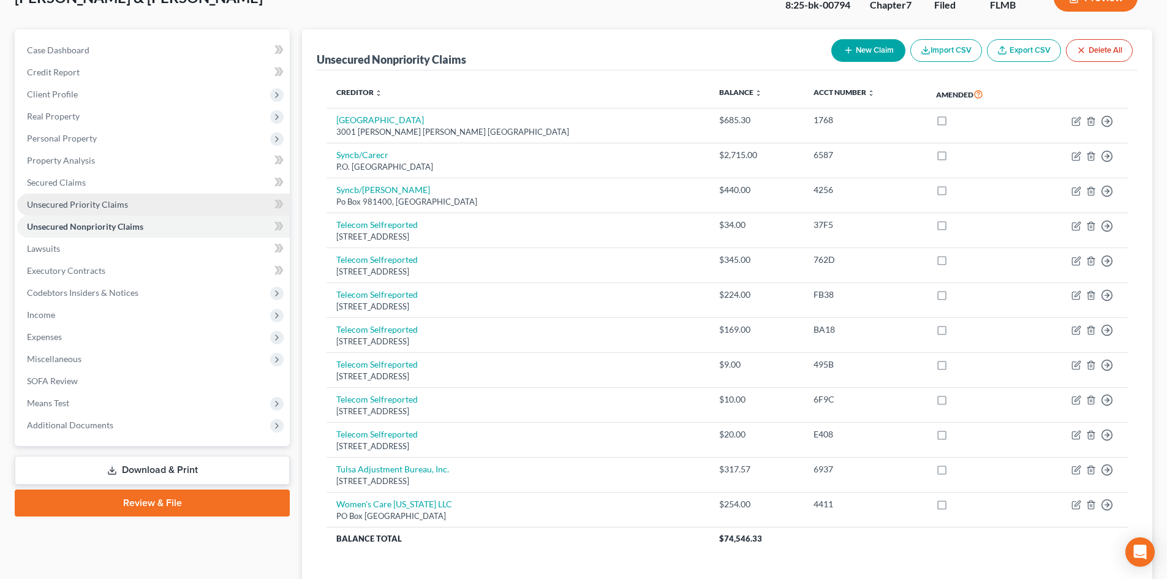
click at [105, 201] on span "Unsecured Priority Claims" at bounding box center [77, 204] width 101 height 10
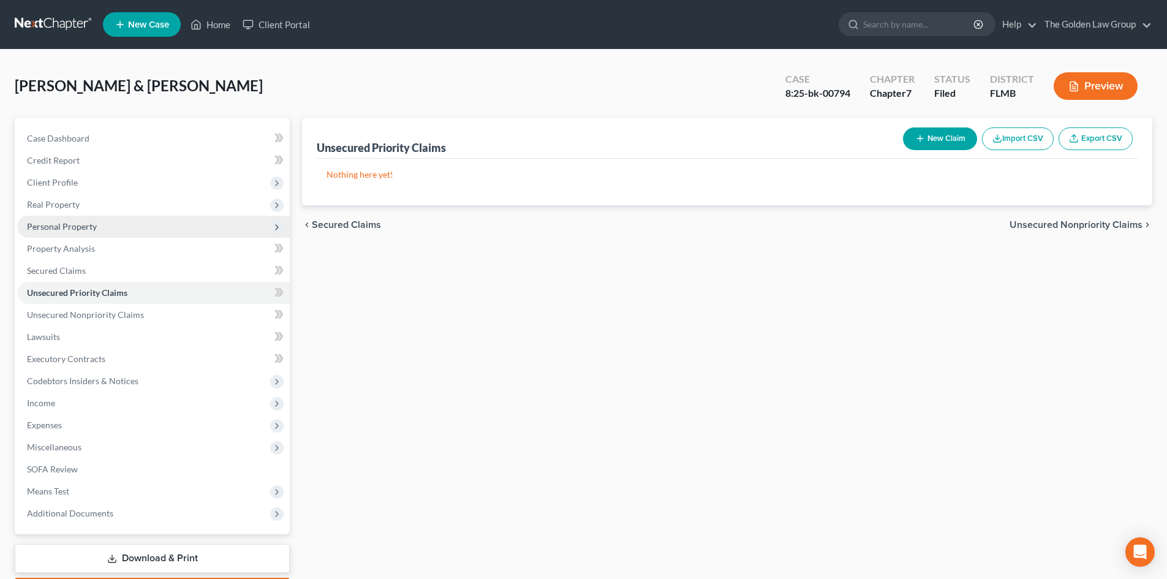
click at [100, 230] on span "Personal Property" at bounding box center [153, 227] width 272 height 22
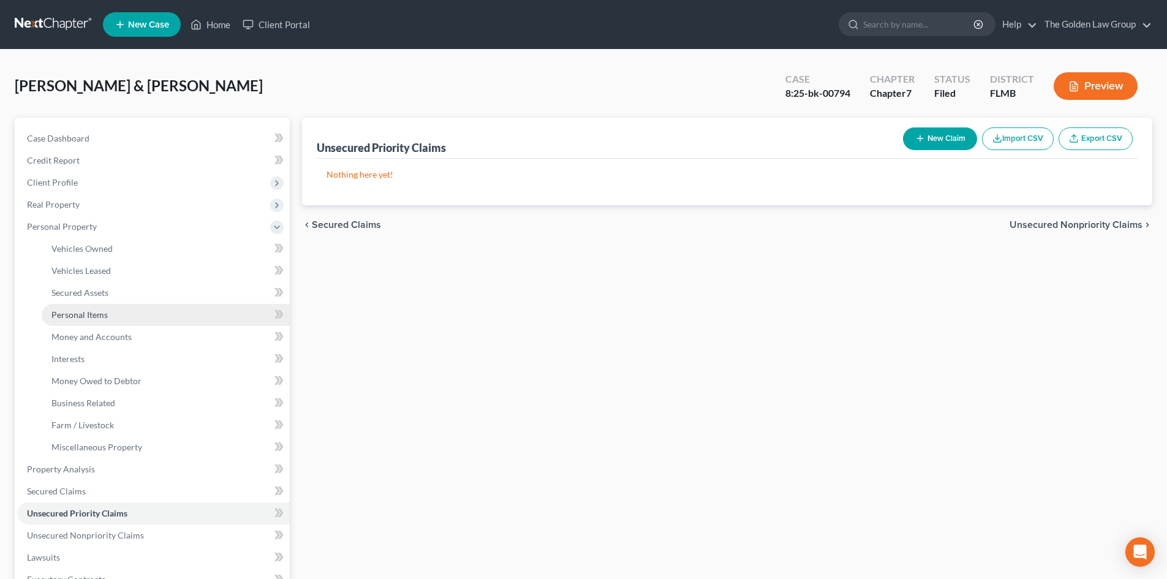
click at [94, 312] on span "Personal Items" at bounding box center [79, 314] width 56 height 10
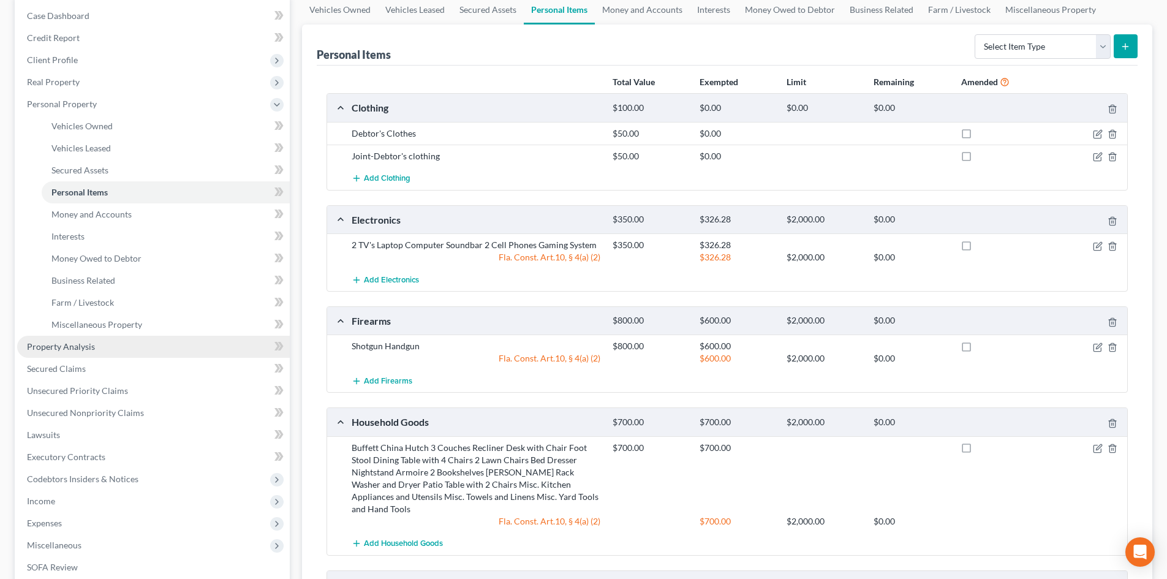
click at [92, 350] on span "Property Analysis" at bounding box center [61, 346] width 68 height 10
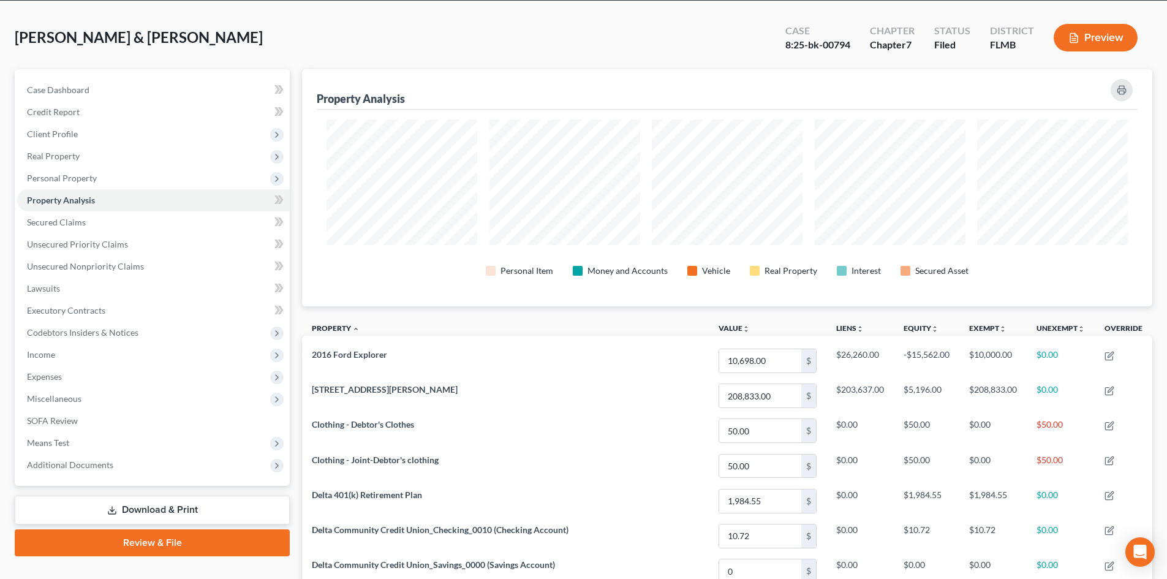
scroll to position [46, 0]
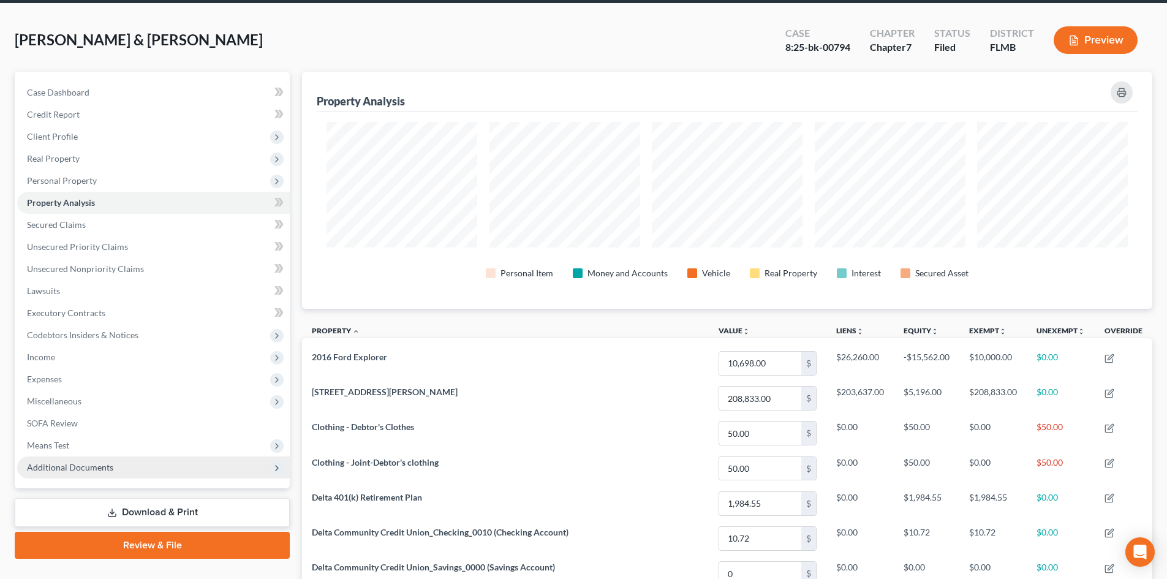
click at [92, 465] on span "Additional Documents" at bounding box center [70, 467] width 86 height 10
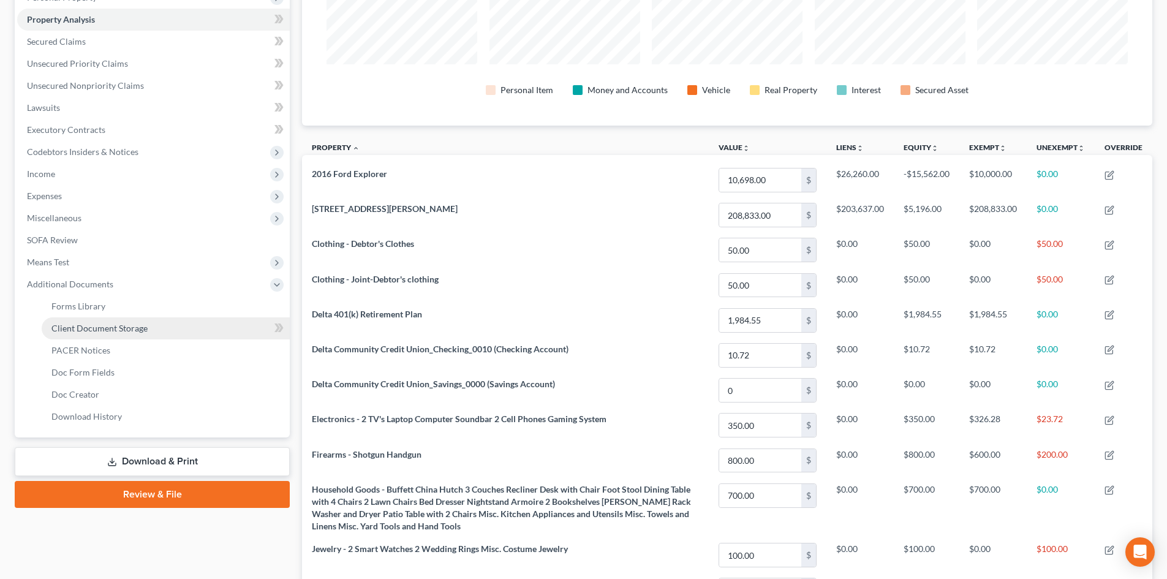
scroll to position [230, 0]
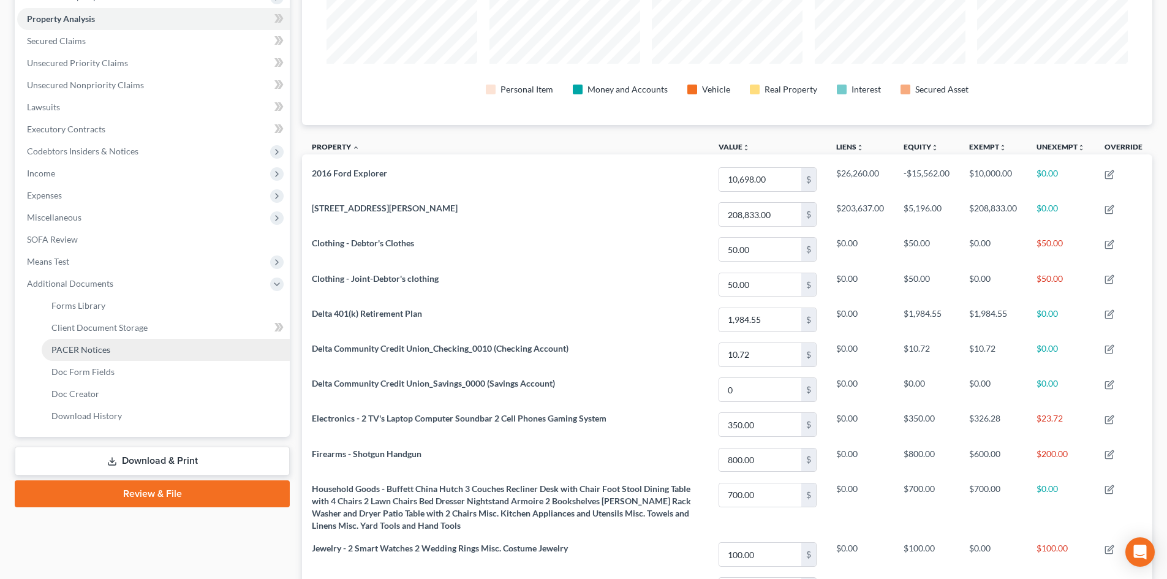
click at [99, 348] on span "PACER Notices" at bounding box center [80, 349] width 59 height 10
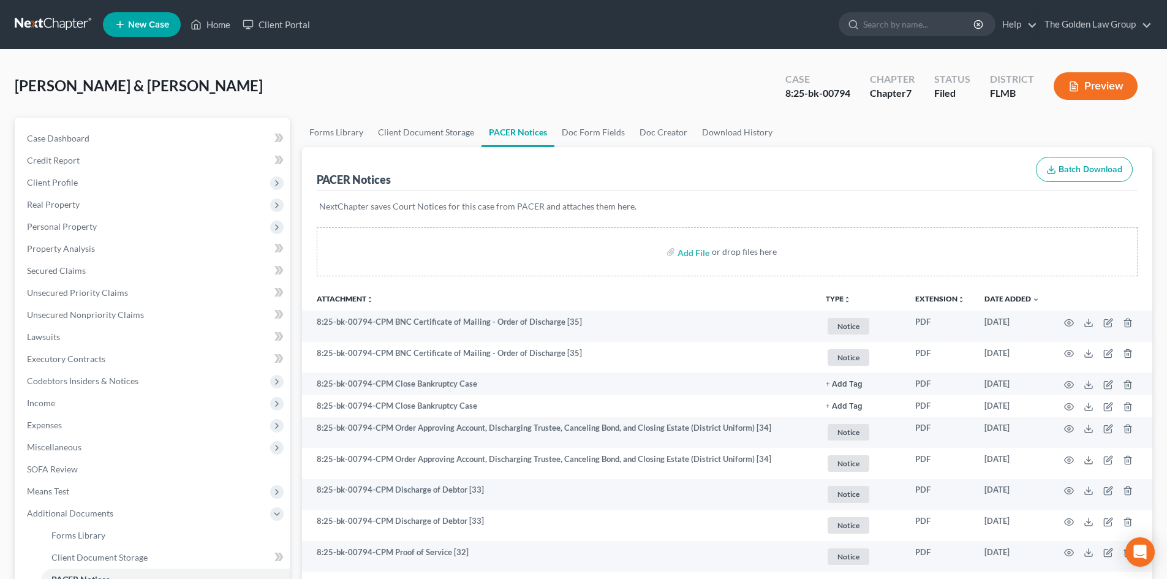
click at [66, 18] on link at bounding box center [54, 24] width 78 height 22
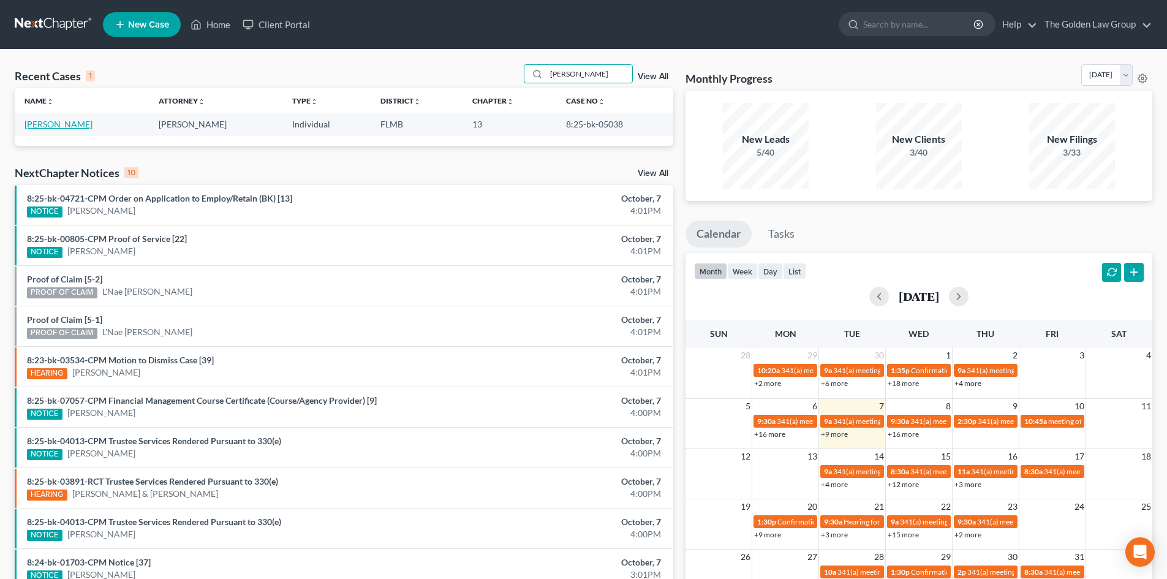
type input "[PERSON_NAME]"
click at [75, 127] on link "[PERSON_NAME]" at bounding box center [58, 124] width 68 height 10
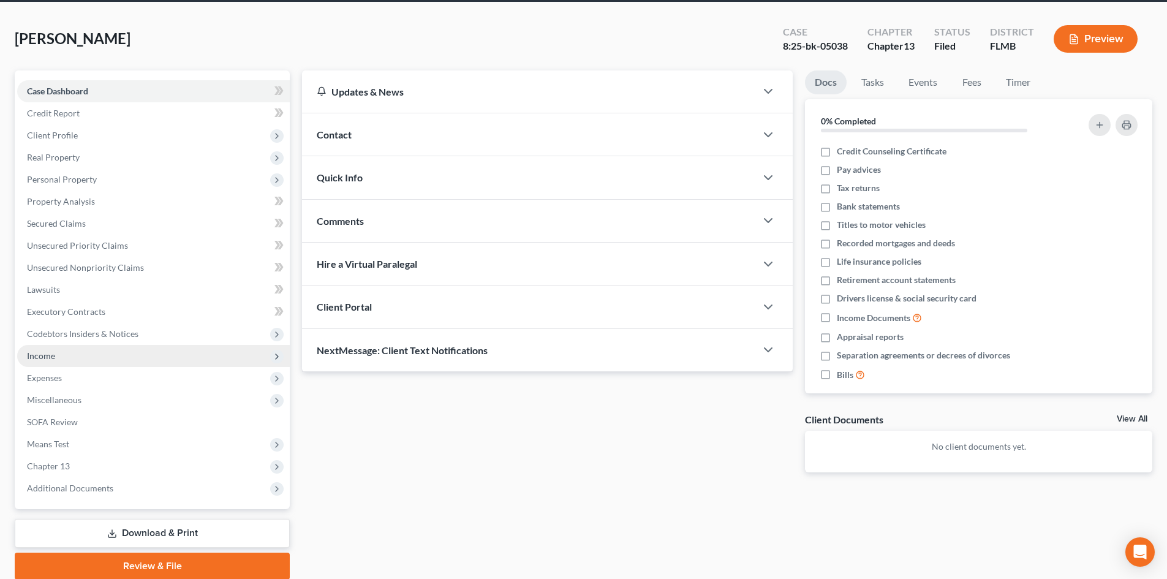
scroll to position [94, 0]
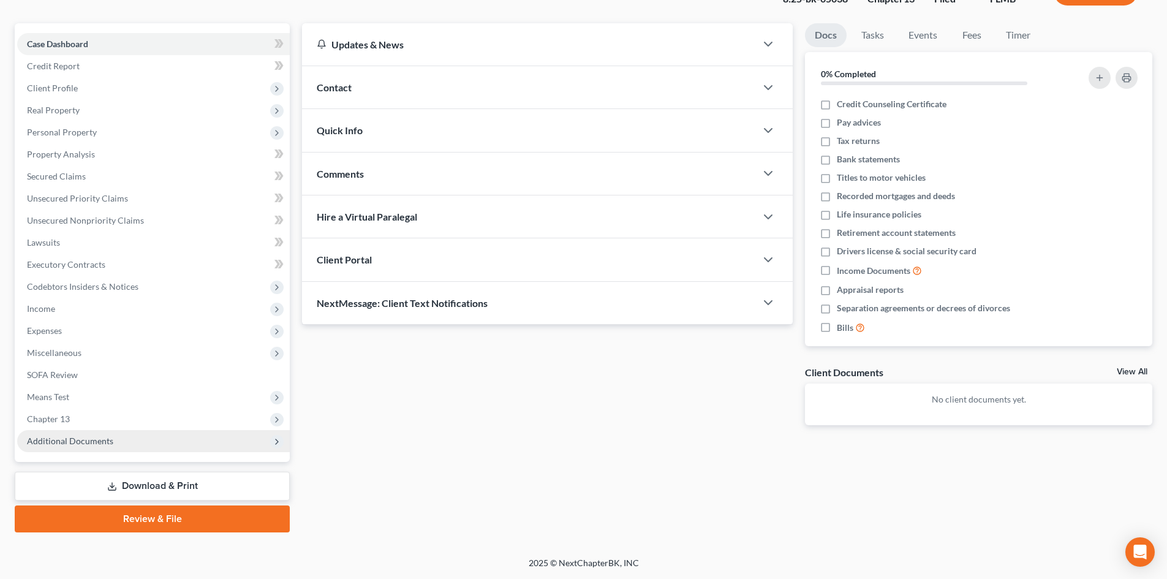
click at [70, 437] on span "Additional Documents" at bounding box center [70, 440] width 86 height 10
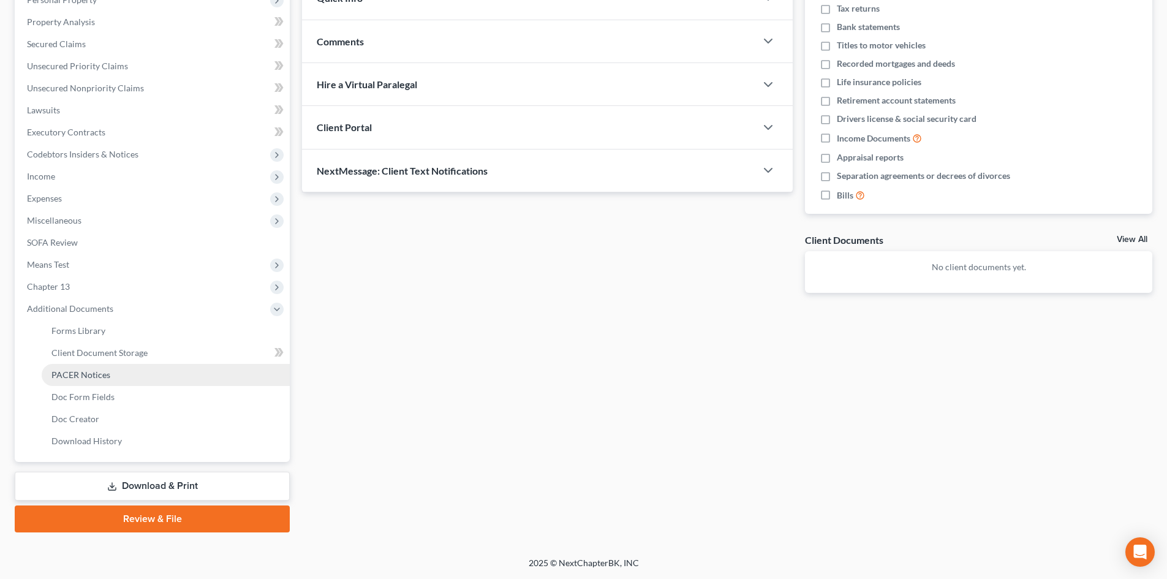
click at [96, 378] on span "PACER Notices" at bounding box center [80, 374] width 59 height 10
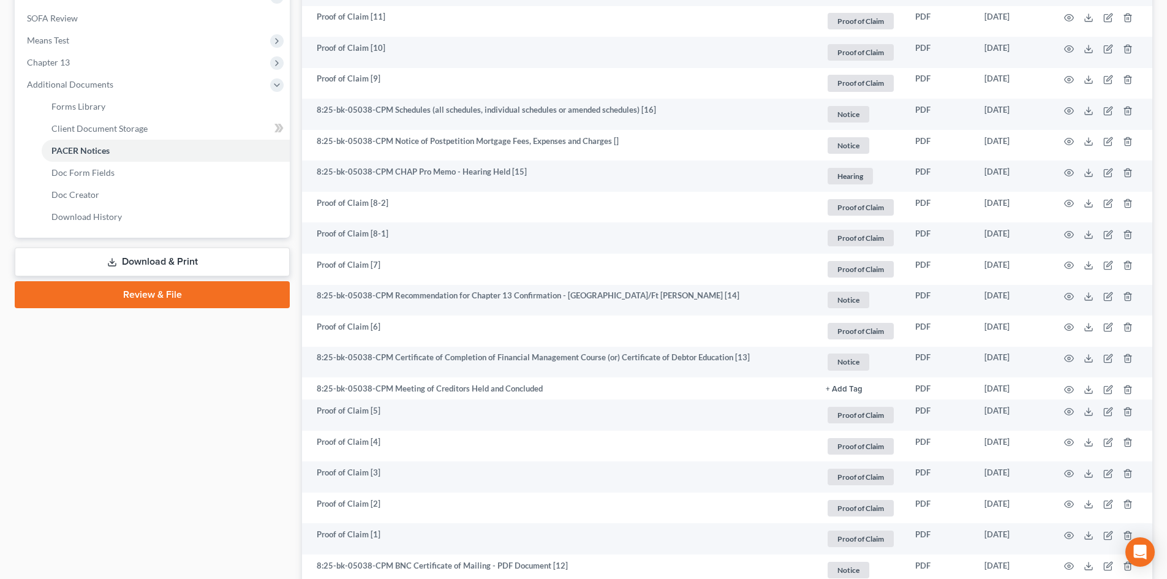
scroll to position [429, 0]
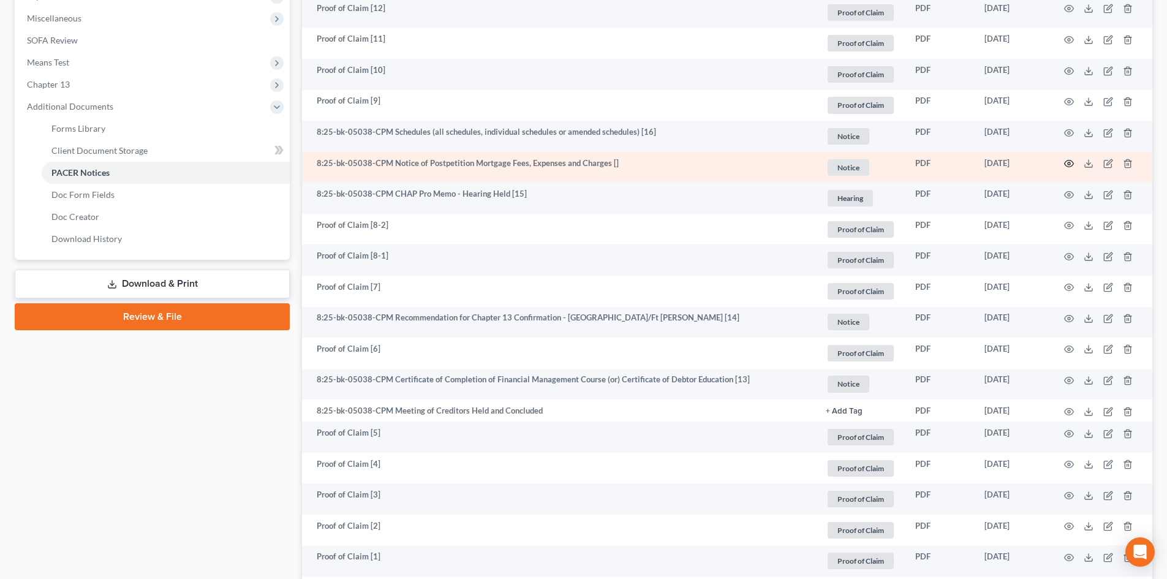
click at [1067, 165] on icon "button" at bounding box center [1069, 164] width 10 height 10
click at [1067, 163] on circle "button" at bounding box center [1068, 163] width 2 height 2
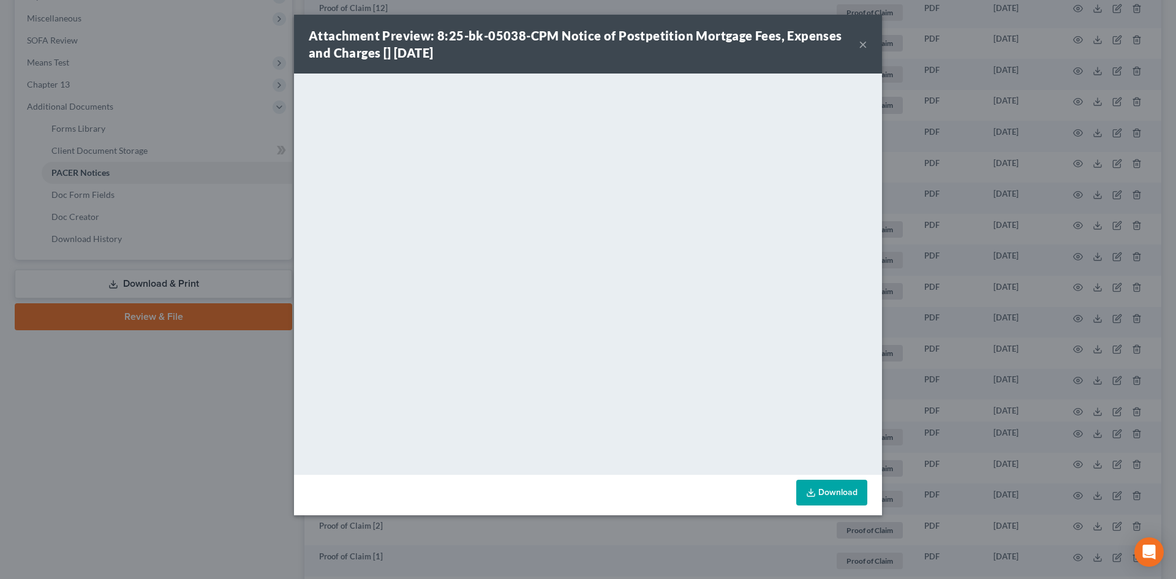
click at [859, 47] on button "×" at bounding box center [863, 44] width 9 height 15
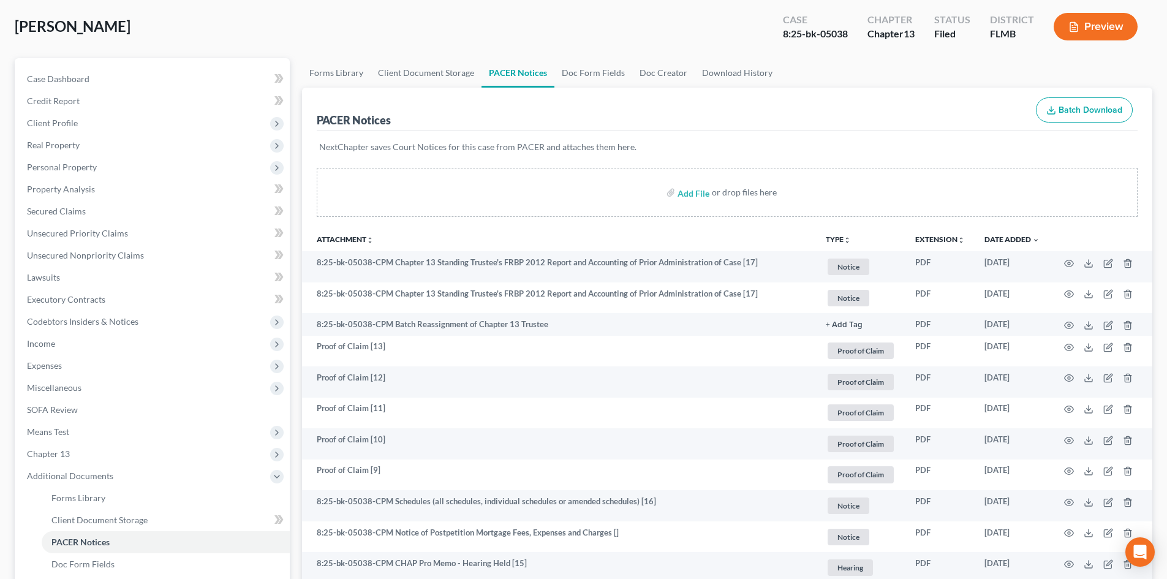
scroll to position [0, 0]
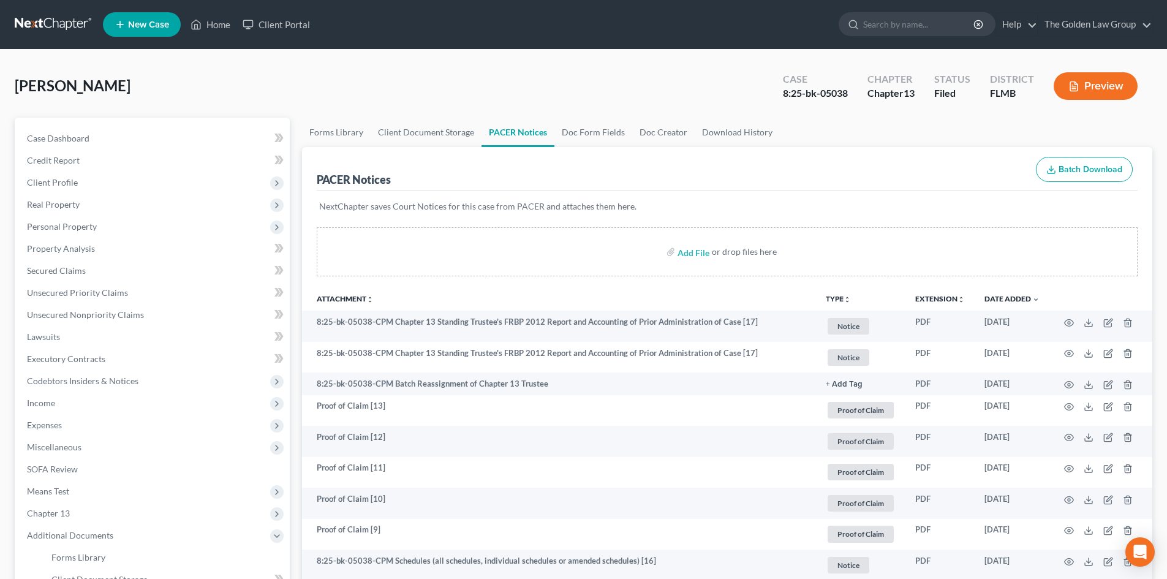
click at [64, 23] on link at bounding box center [54, 24] width 78 height 22
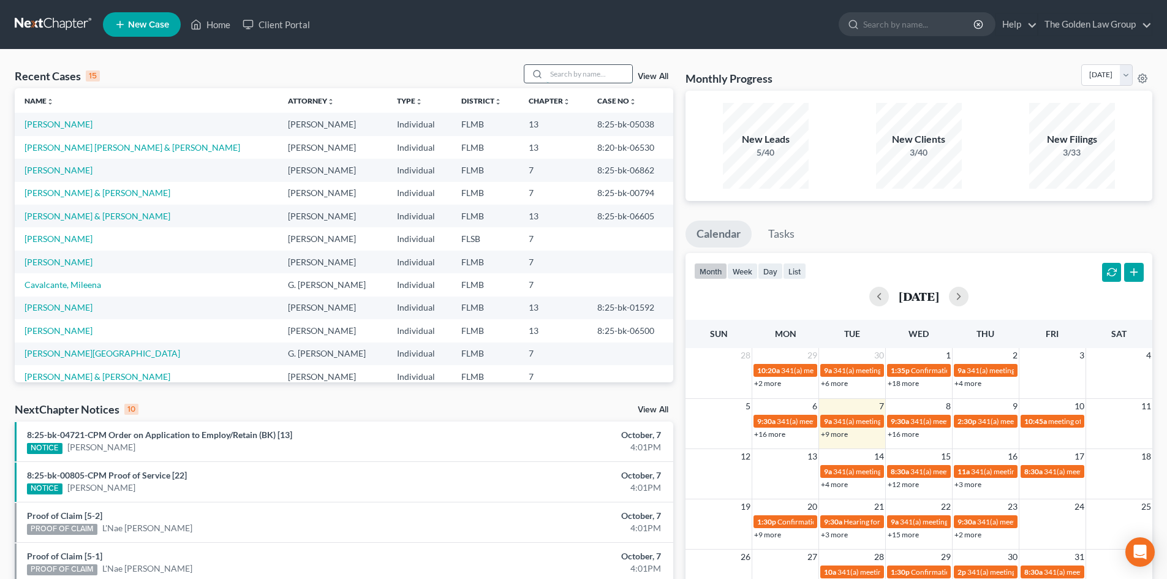
click at [565, 72] on input "search" at bounding box center [589, 74] width 86 height 18
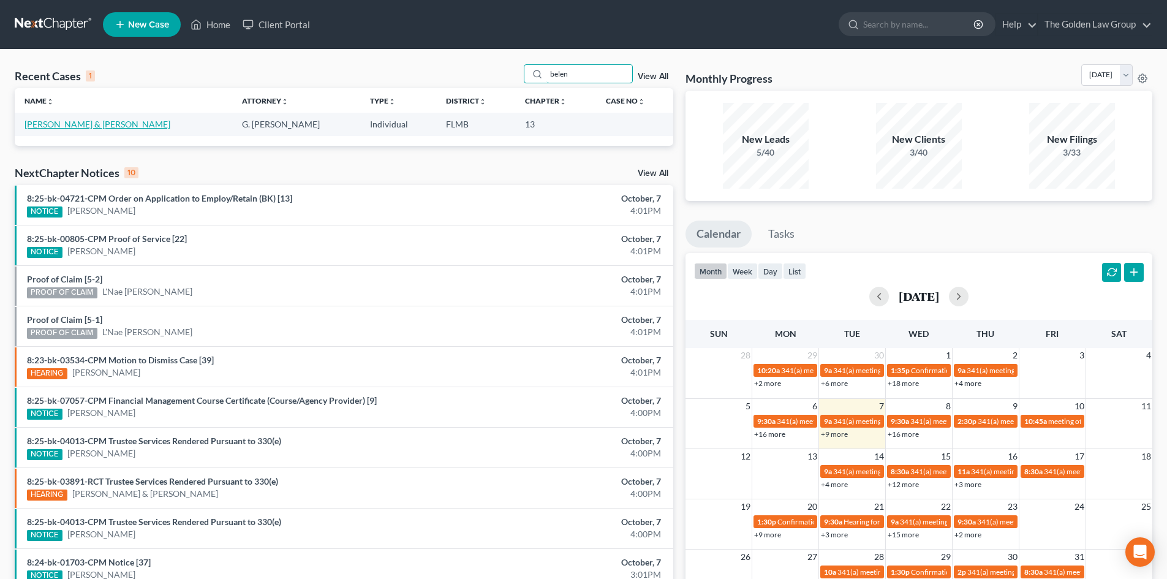
type input "belen"
click at [45, 126] on link "Gomez, Roque & Belen" at bounding box center [97, 124] width 146 height 10
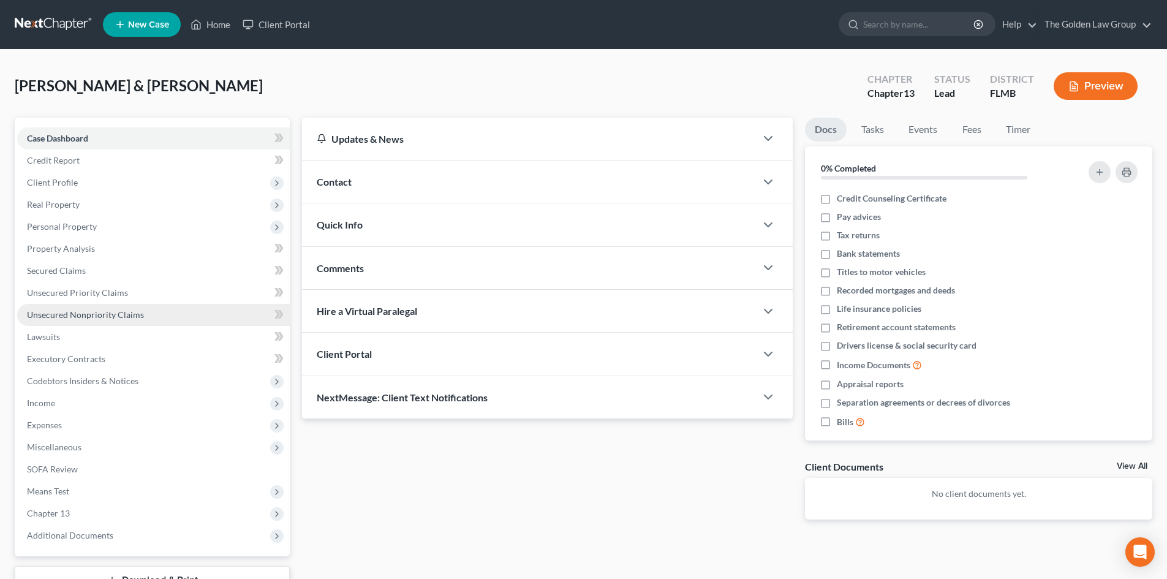
click at [130, 314] on span "Unsecured Nonpriority Claims" at bounding box center [85, 314] width 117 height 10
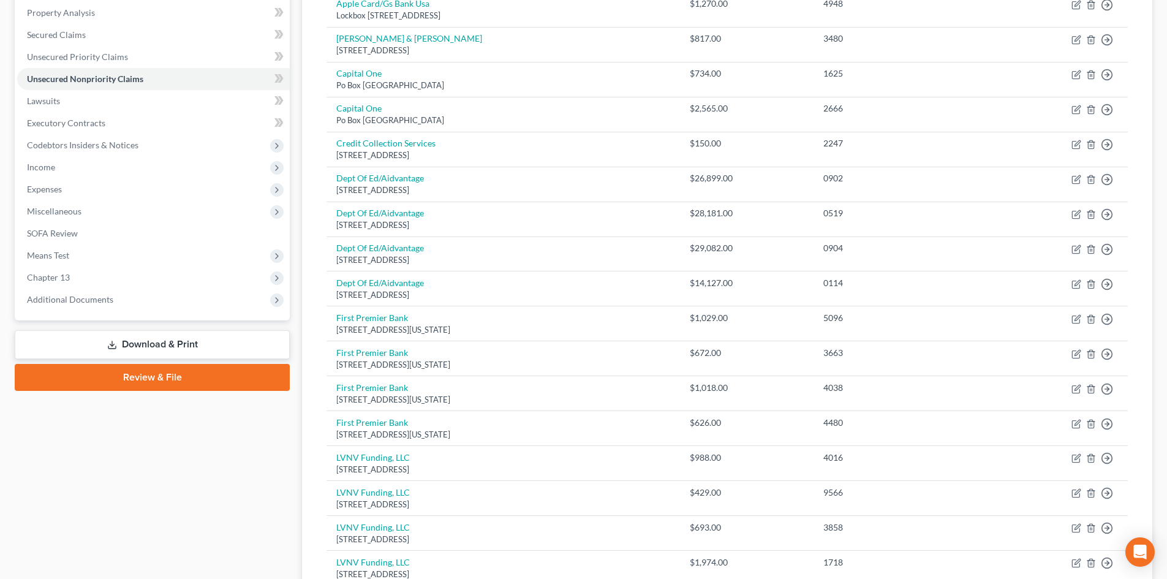
scroll to position [245, 0]
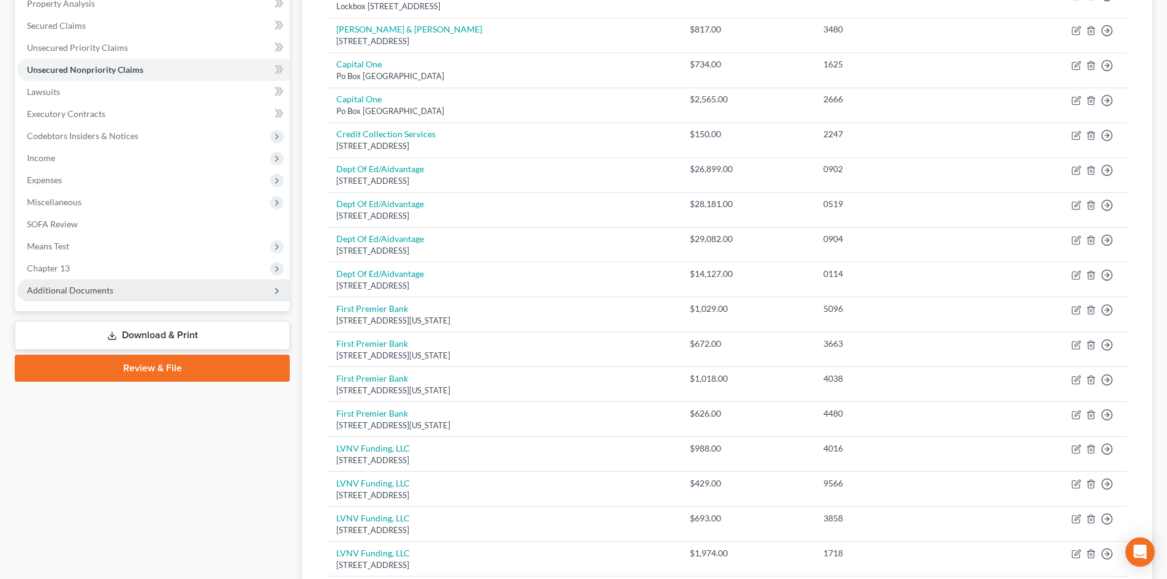
click at [103, 289] on span "Additional Documents" at bounding box center [70, 290] width 86 height 10
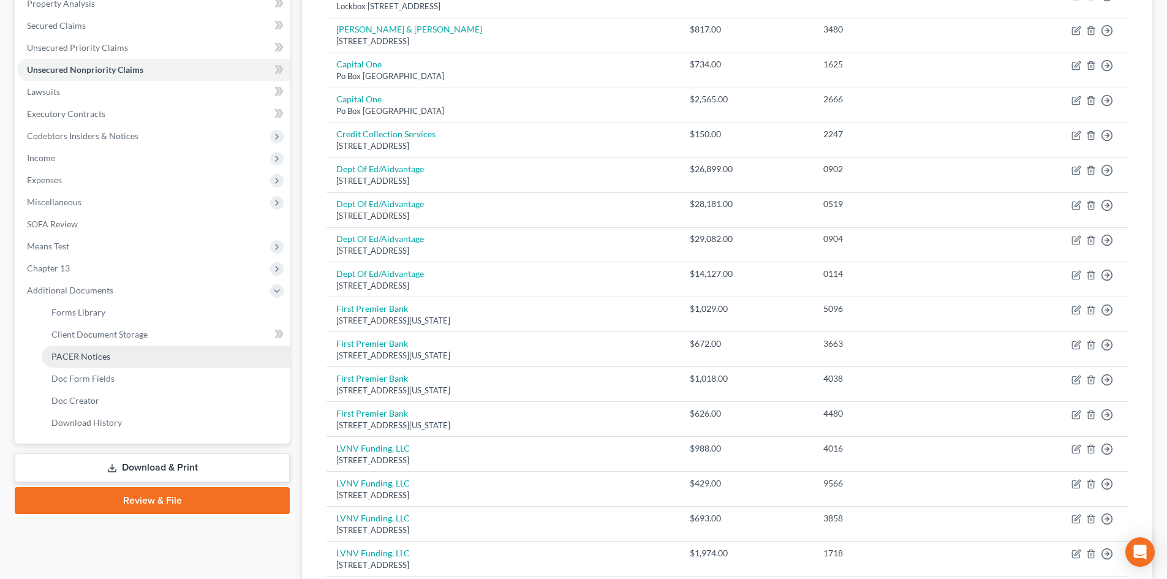
click at [107, 358] on span "PACER Notices" at bounding box center [80, 356] width 59 height 10
click at [107, 358] on ul "Forms Library Client Document Storage PACER Notices Doc Form Fields Doc Creator…" at bounding box center [153, 367] width 272 height 132
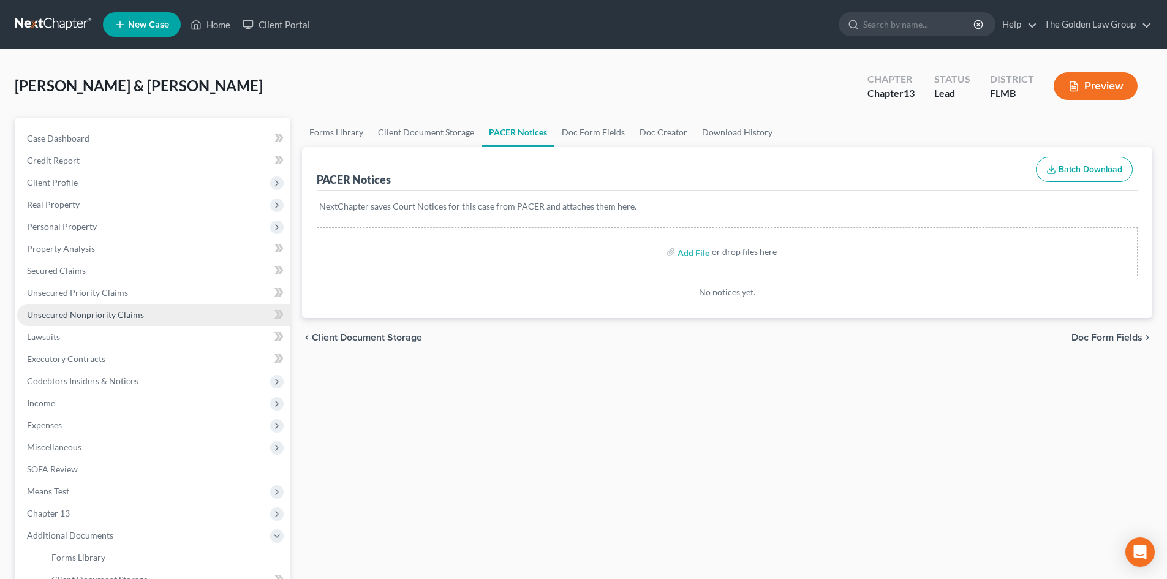
click at [105, 314] on span "Unsecured Nonpriority Claims" at bounding box center [85, 314] width 117 height 10
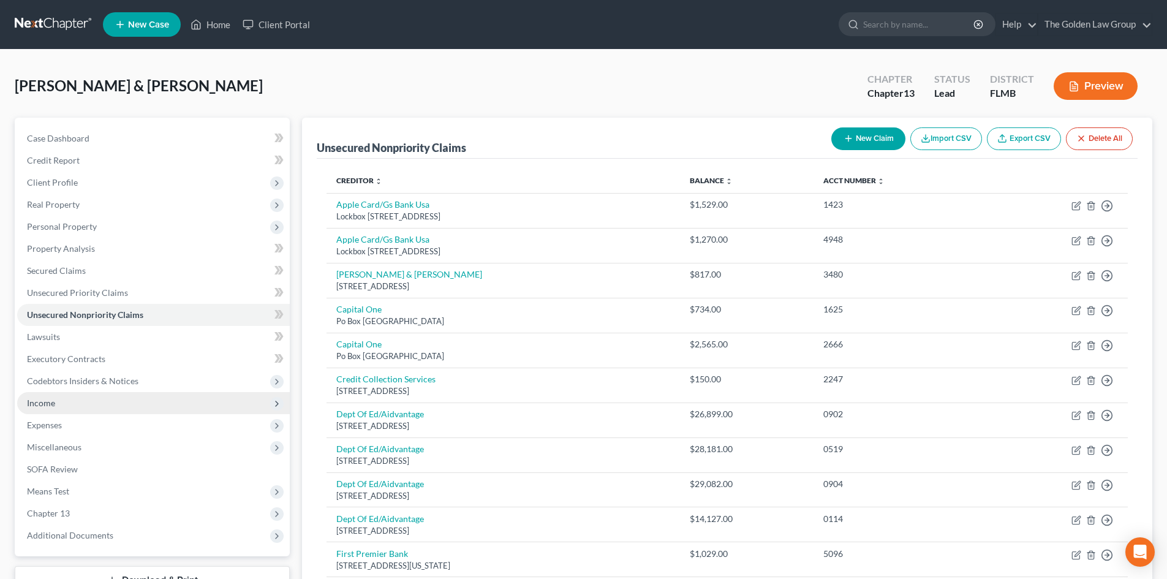
click at [61, 400] on span "Income" at bounding box center [153, 403] width 272 height 22
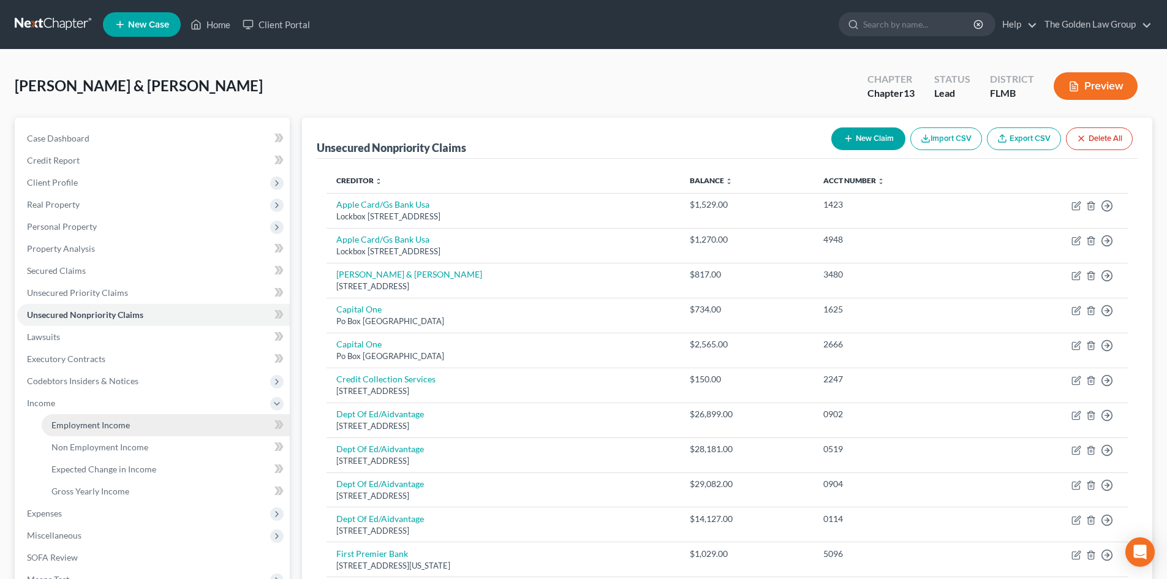
click at [79, 423] on span "Employment Income" at bounding box center [90, 424] width 78 height 10
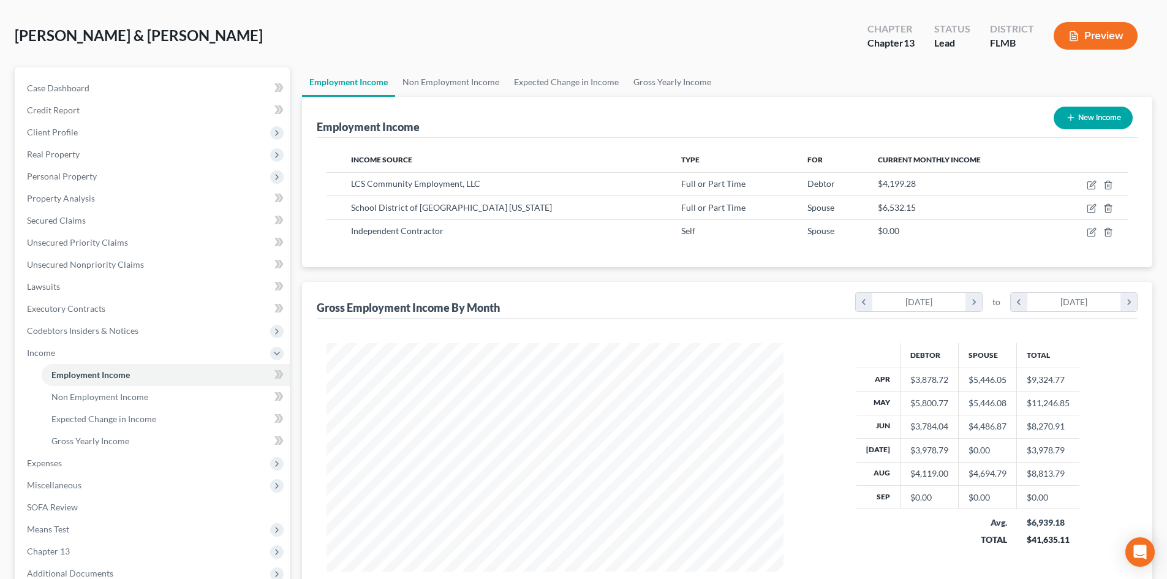
scroll to position [182, 0]
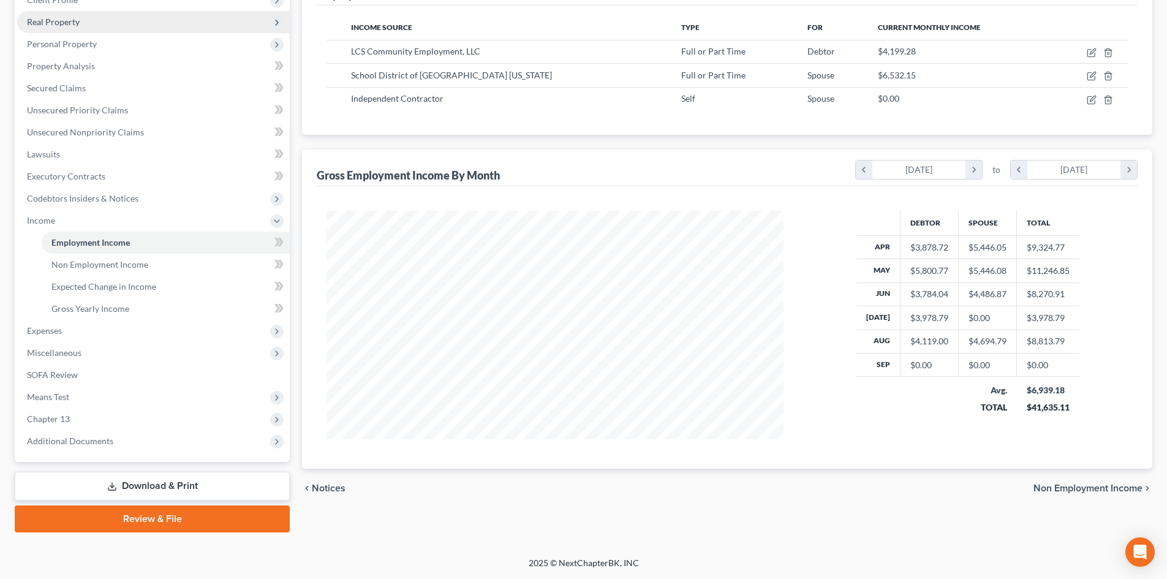
click at [89, 27] on span "Real Property" at bounding box center [153, 22] width 272 height 22
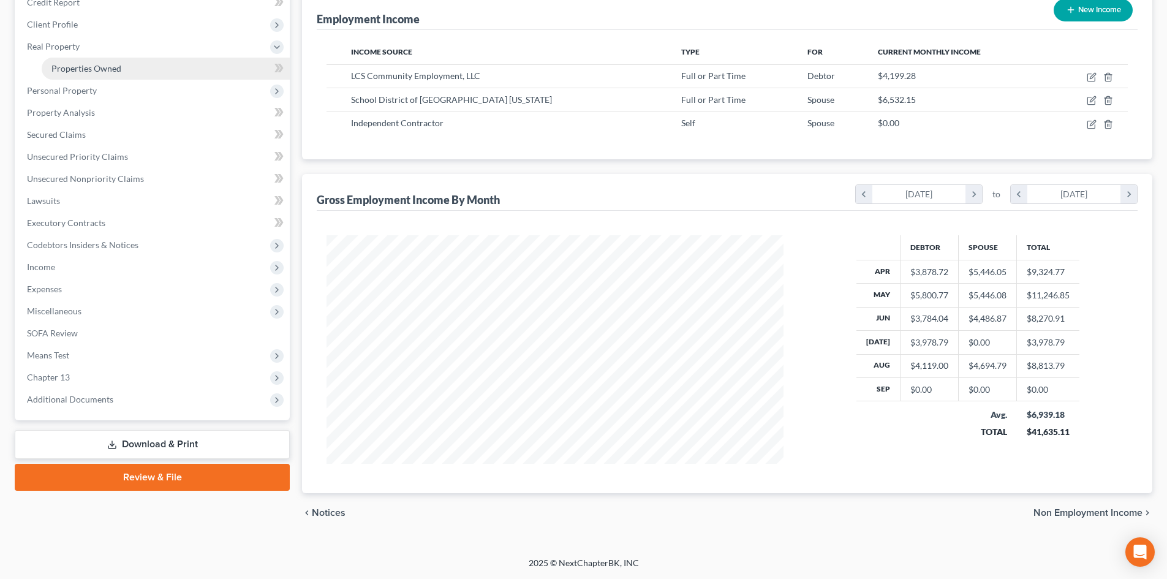
click at [111, 64] on span "Properties Owned" at bounding box center [86, 68] width 70 height 10
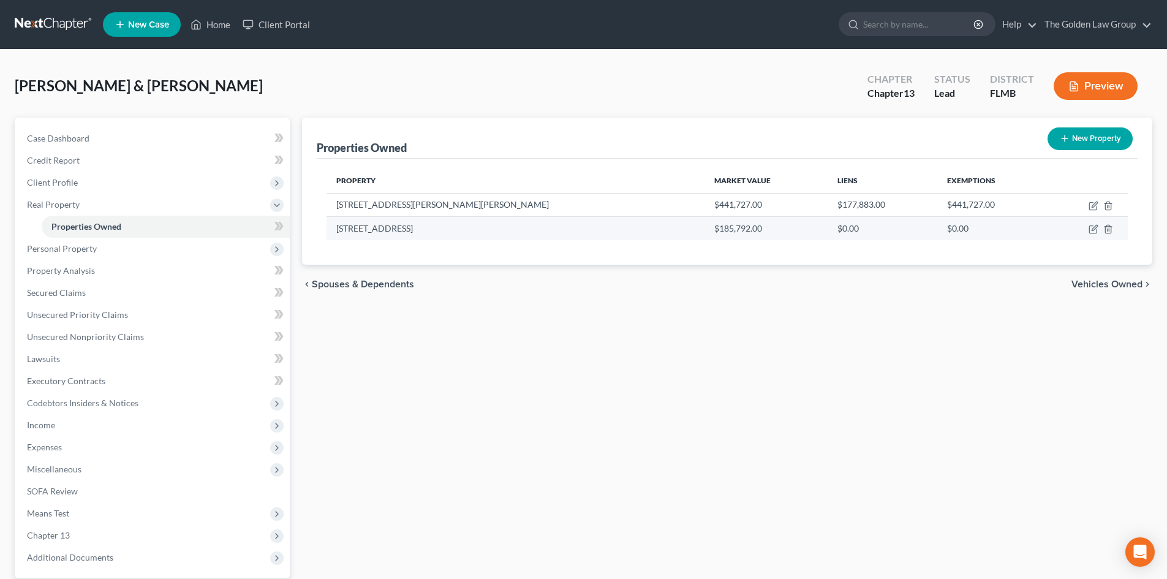
drag, startPoint x: 652, startPoint y: 231, endPoint x: 555, endPoint y: 231, distance: 96.8
click at [555, 231] on tr "903 15th Street DE $185,792.00 $0.00 $0.00" at bounding box center [726, 228] width 801 height 23
click at [704, 235] on td "$185,792.00" at bounding box center [766, 228] width 124 height 23
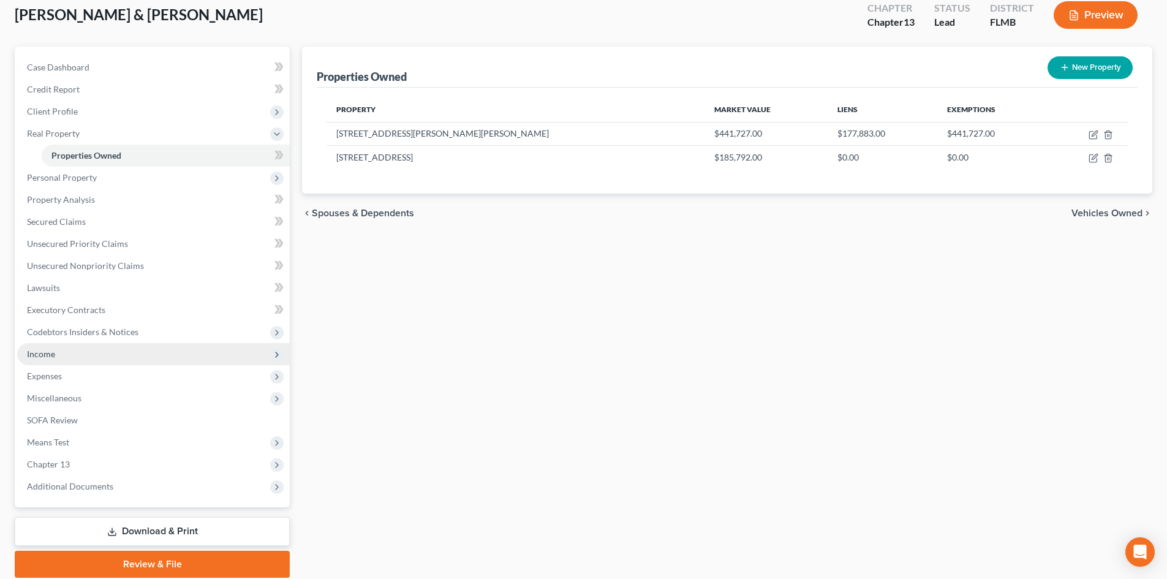
scroll to position [116, 0]
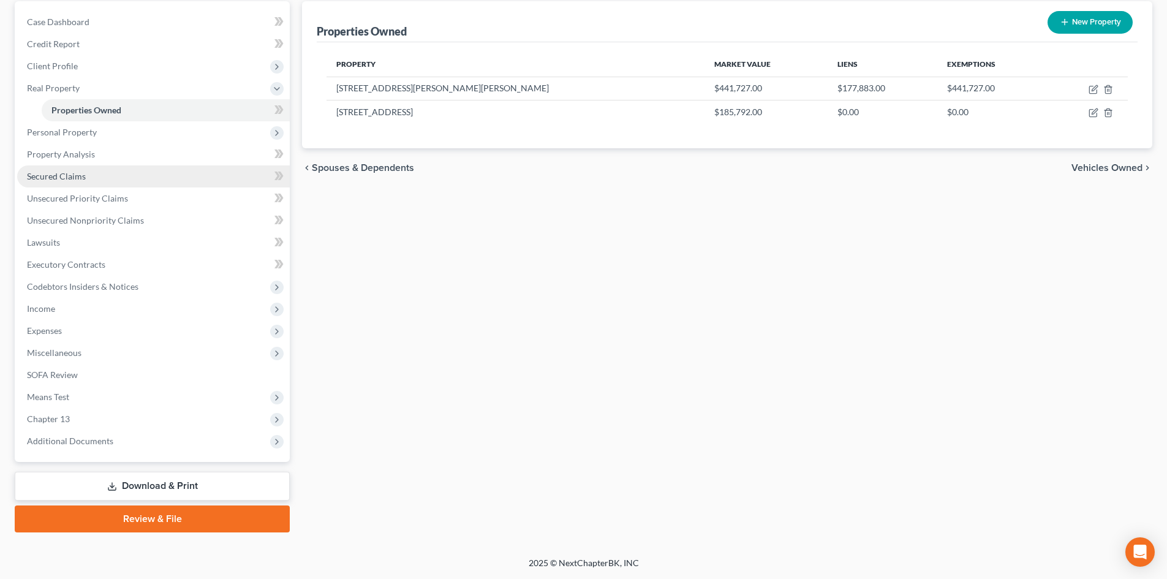
click at [67, 181] on span "Secured Claims" at bounding box center [56, 176] width 59 height 10
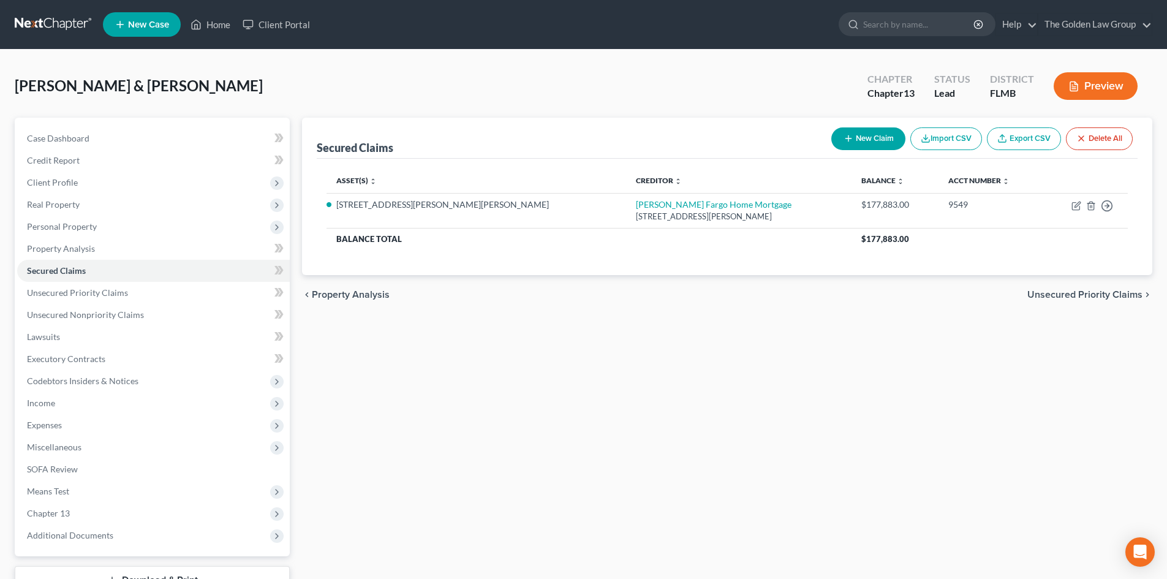
click at [75, 22] on link at bounding box center [54, 24] width 78 height 22
